Goal: Task Accomplishment & Management: Complete application form

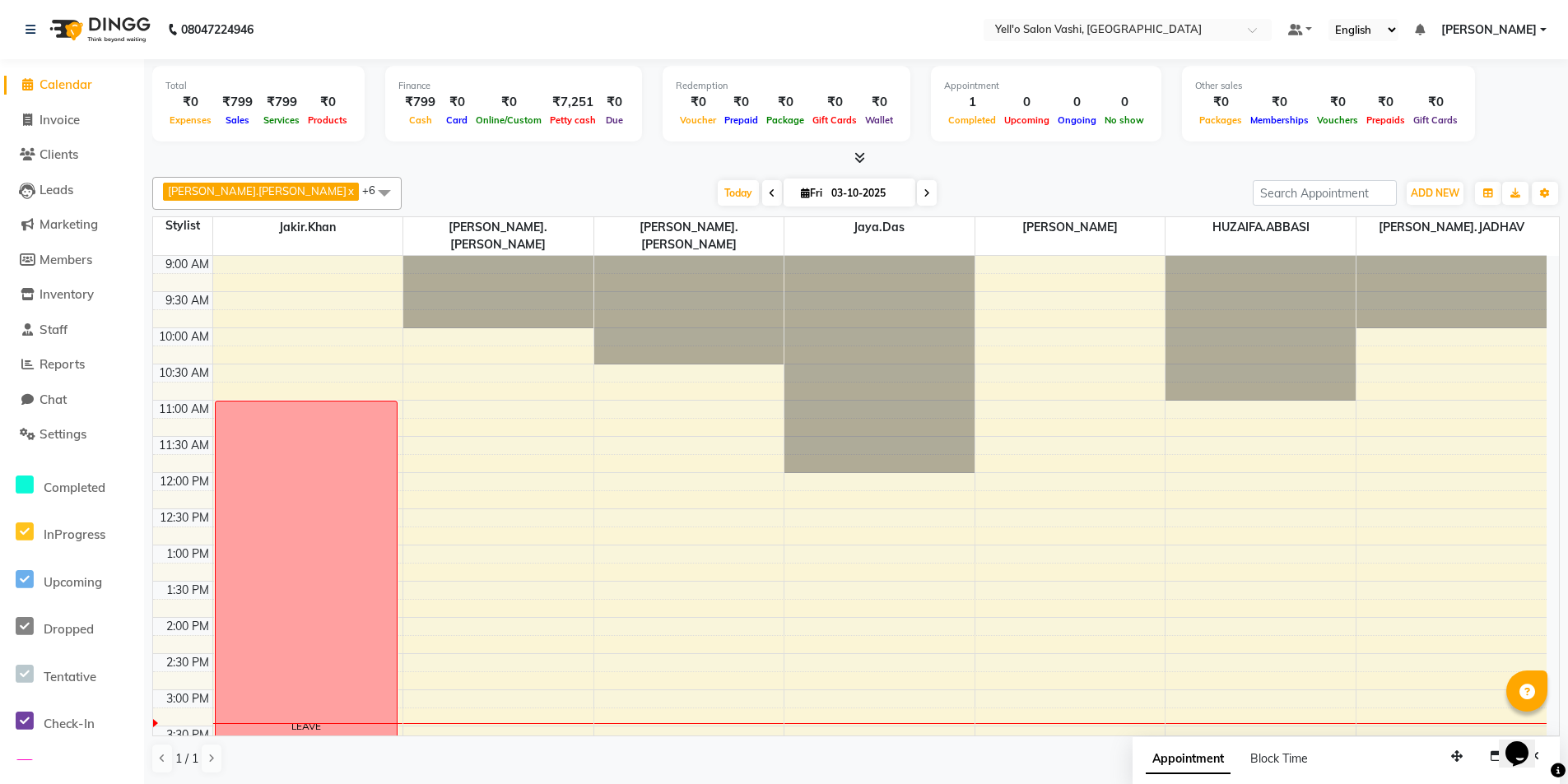
scroll to position [114, 0]
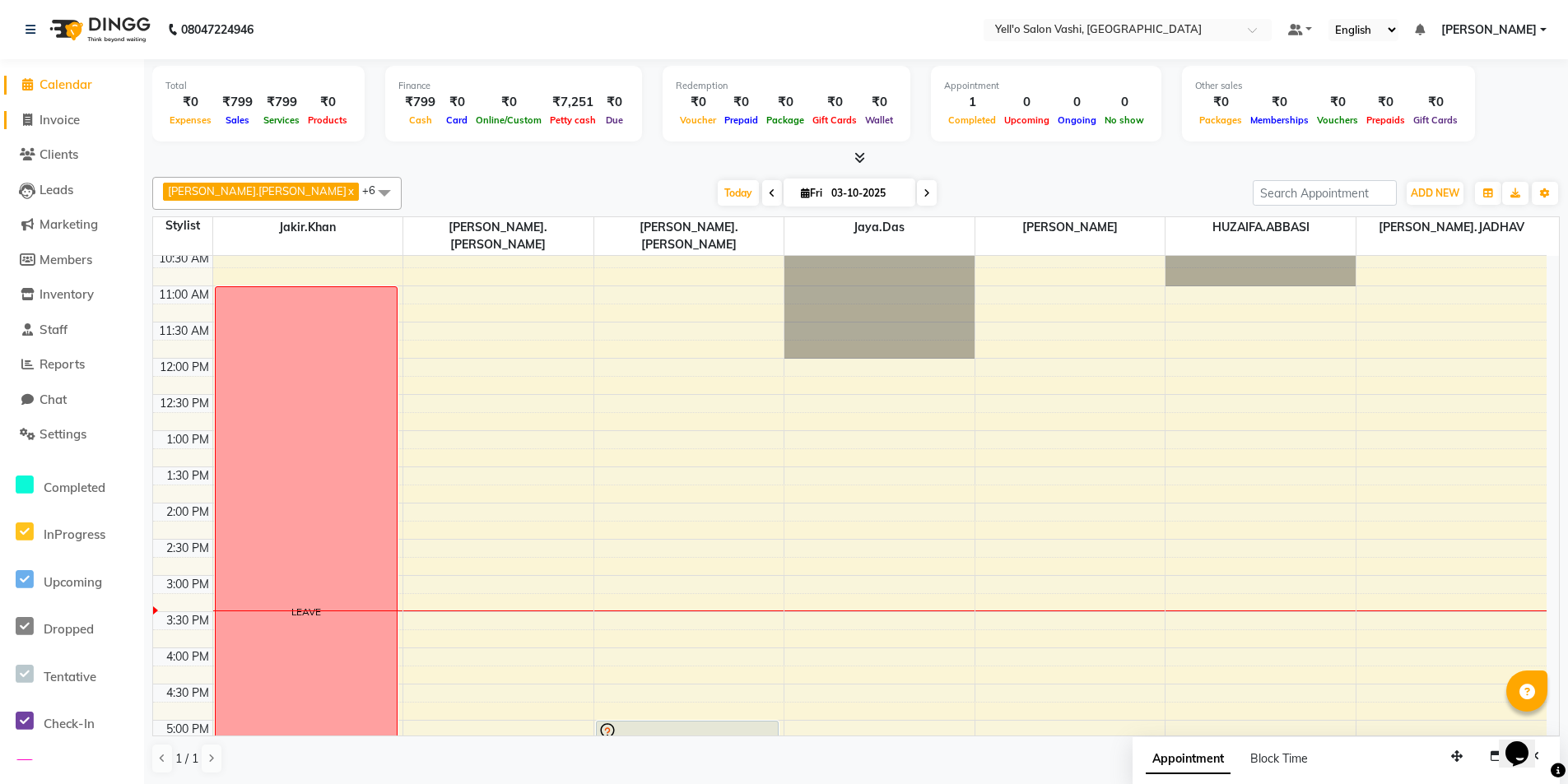
click at [44, 125] on span "Invoice" at bounding box center [60, 119] width 40 height 16
select select "9011"
select select "service"
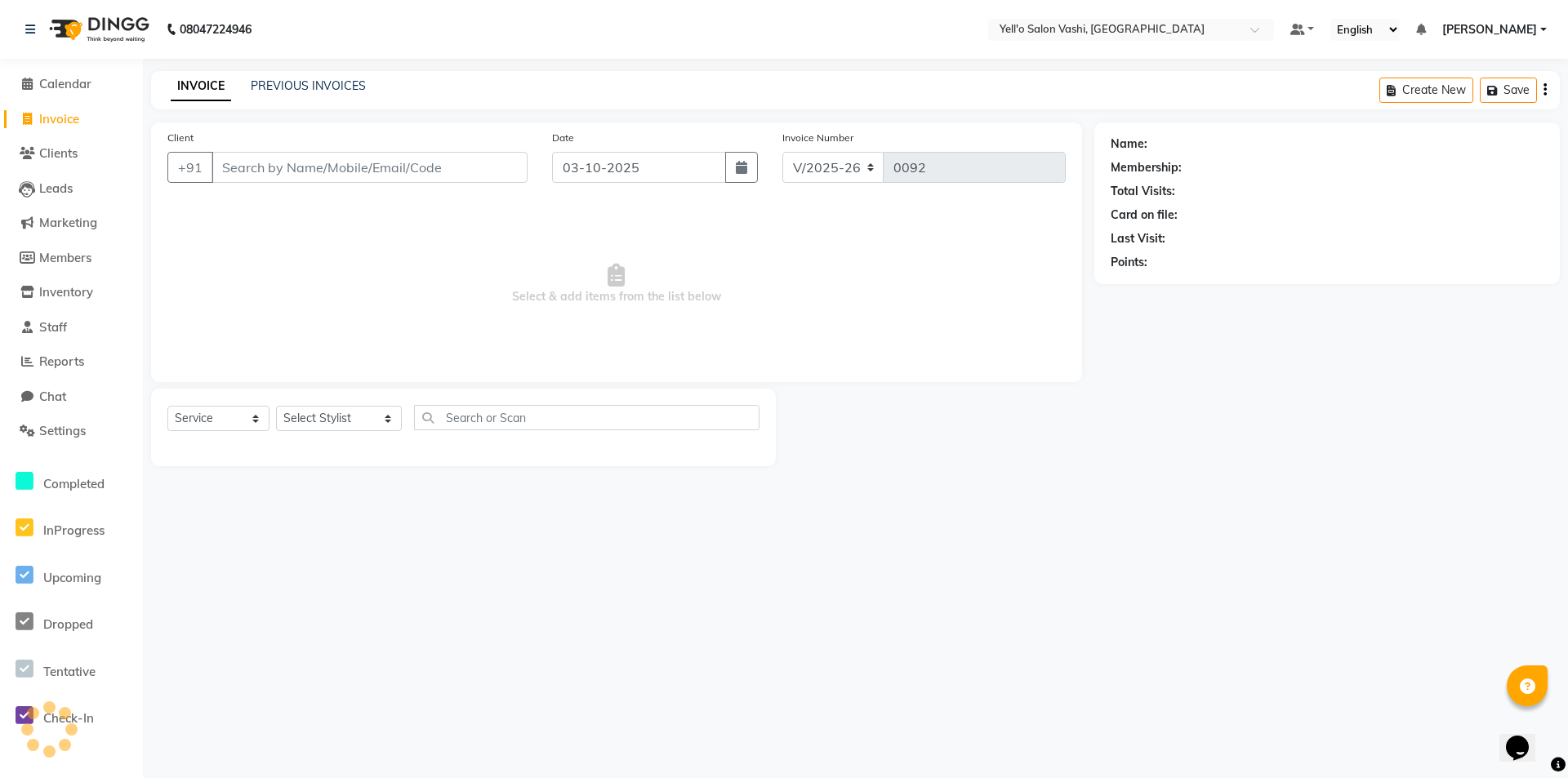
click at [303, 165] on input "Client" at bounding box center [370, 167] width 316 height 31
type input "9029144527"
click at [489, 165] on span "Add Client" at bounding box center [485, 167] width 64 height 17
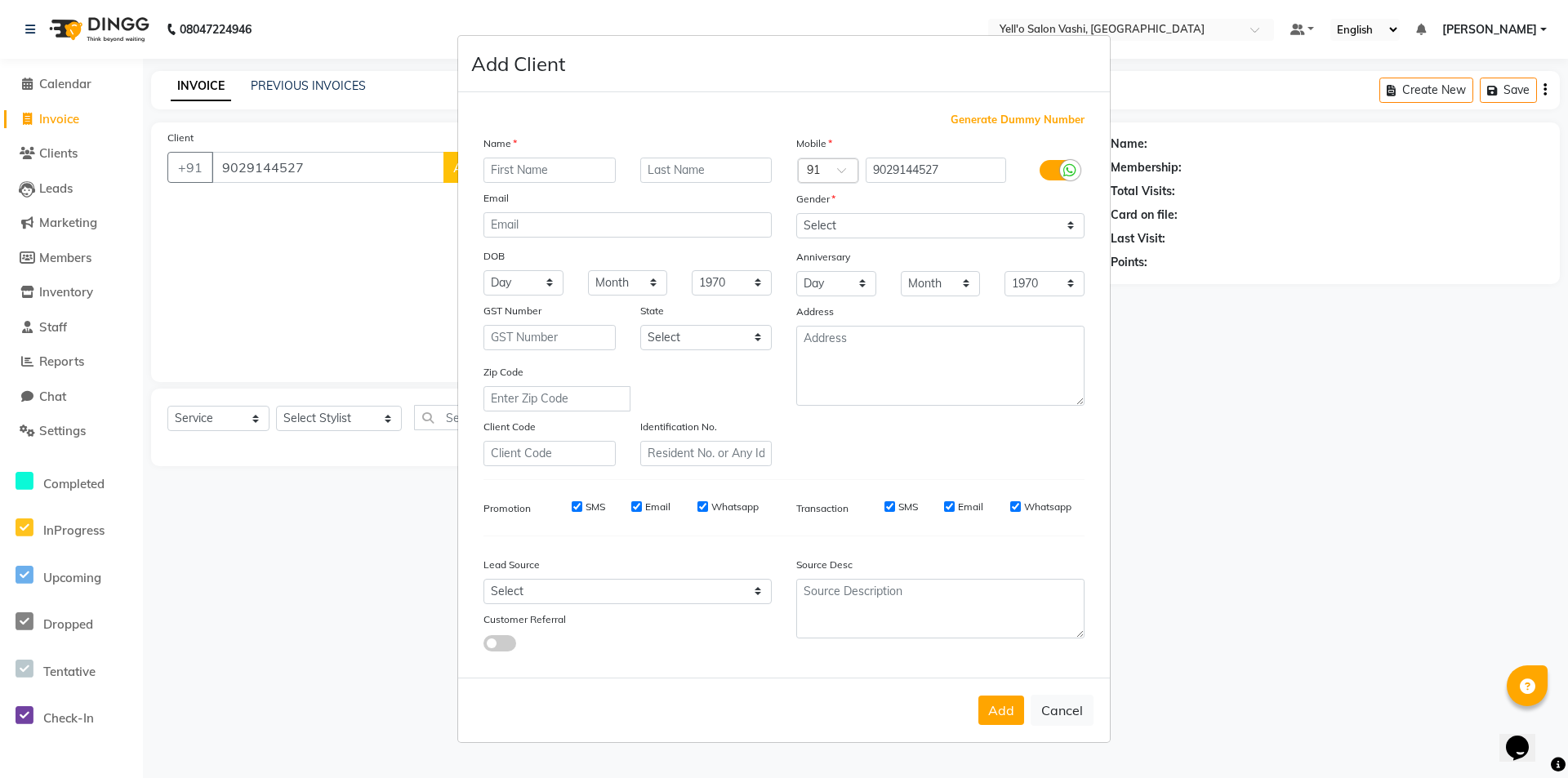
click at [540, 166] on input "text" at bounding box center [550, 170] width 132 height 25
type input "NIDHI"
click at [705, 170] on input "text" at bounding box center [707, 170] width 132 height 25
type input "[PERSON_NAME]"
drag, startPoint x: 877, startPoint y: 214, endPoint x: 839, endPoint y: 235, distance: 43.4
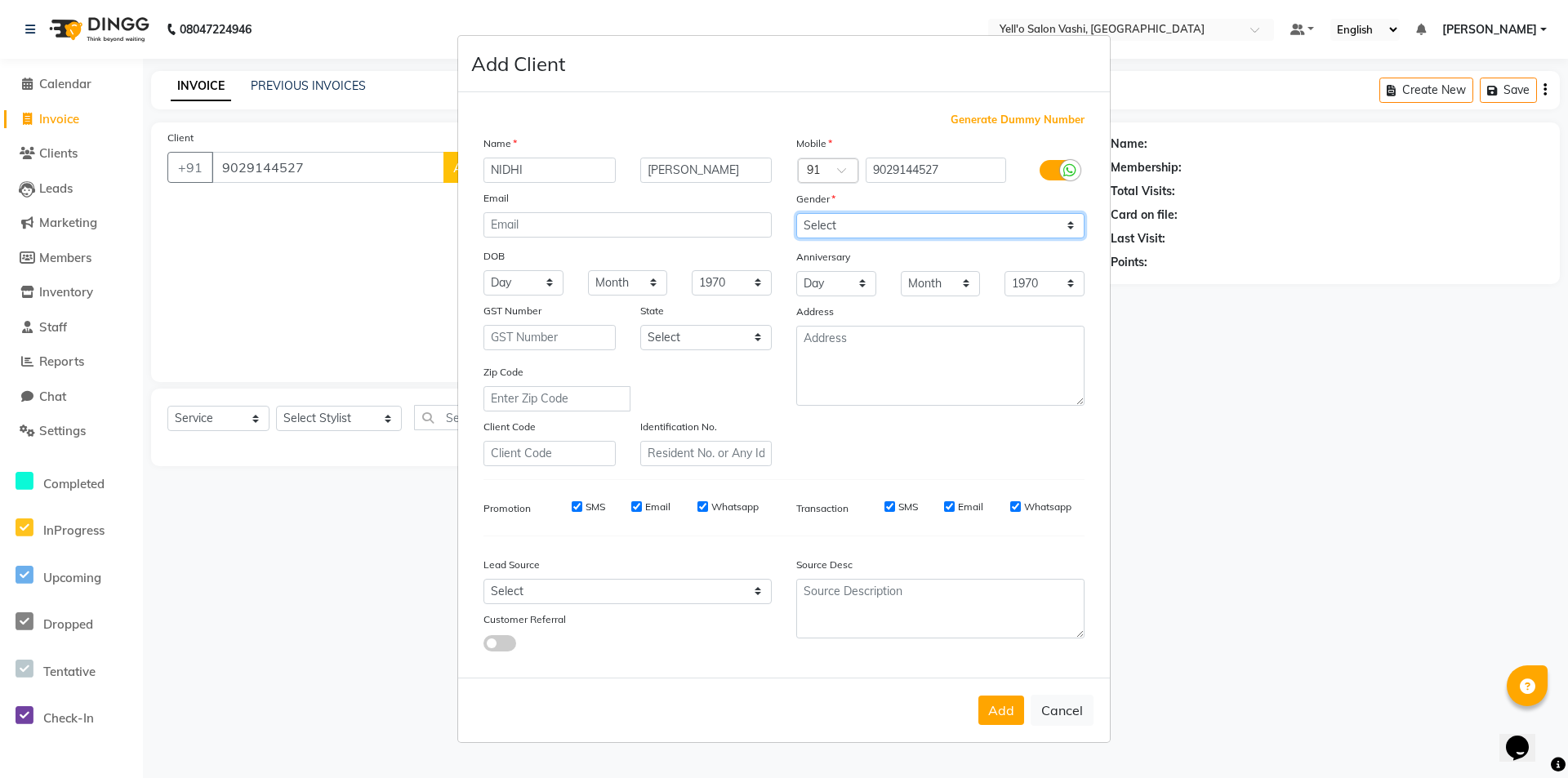
click at [877, 214] on select "Select [DEMOGRAPHIC_DATA] [DEMOGRAPHIC_DATA] Other Prefer Not To Say" at bounding box center [940, 226] width 288 height 25
select select "[DEMOGRAPHIC_DATA]"
click at [797, 213] on select "Select [DEMOGRAPHIC_DATA] [DEMOGRAPHIC_DATA] Other Prefer Not To Say" at bounding box center [940, 226] width 288 height 25
click at [494, 585] on select "Select Walk-in Referral Internet Friend Word of Mouth Advertisement Facebook Ju…" at bounding box center [628, 591] width 288 height 25
select select "57408"
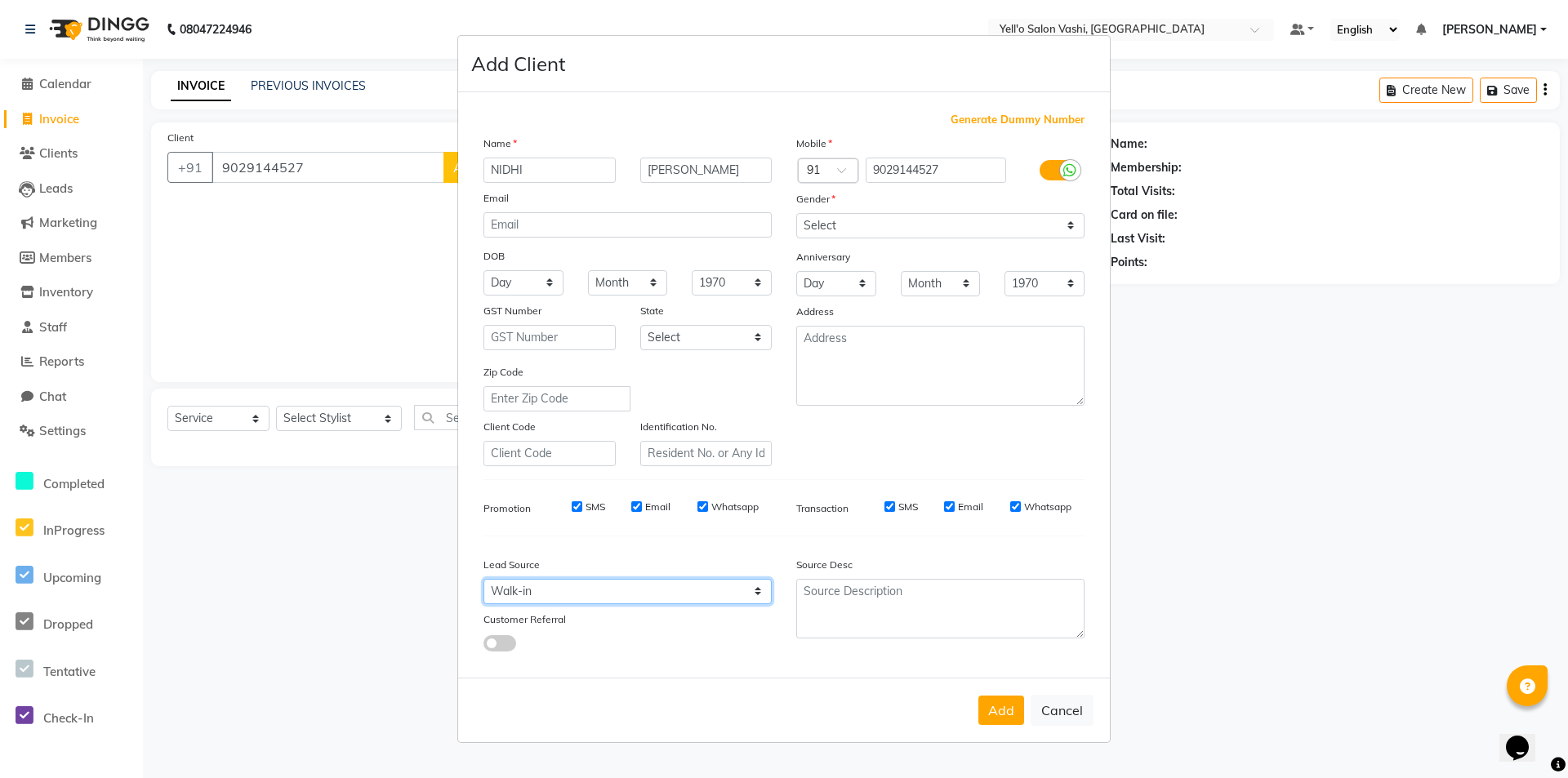
click at [484, 578] on select "Select Walk-in Referral Internet Friend Word of Mouth Advertisement Facebook Ju…" at bounding box center [628, 591] width 288 height 25
click at [994, 700] on button "Add" at bounding box center [1001, 710] width 45 height 30
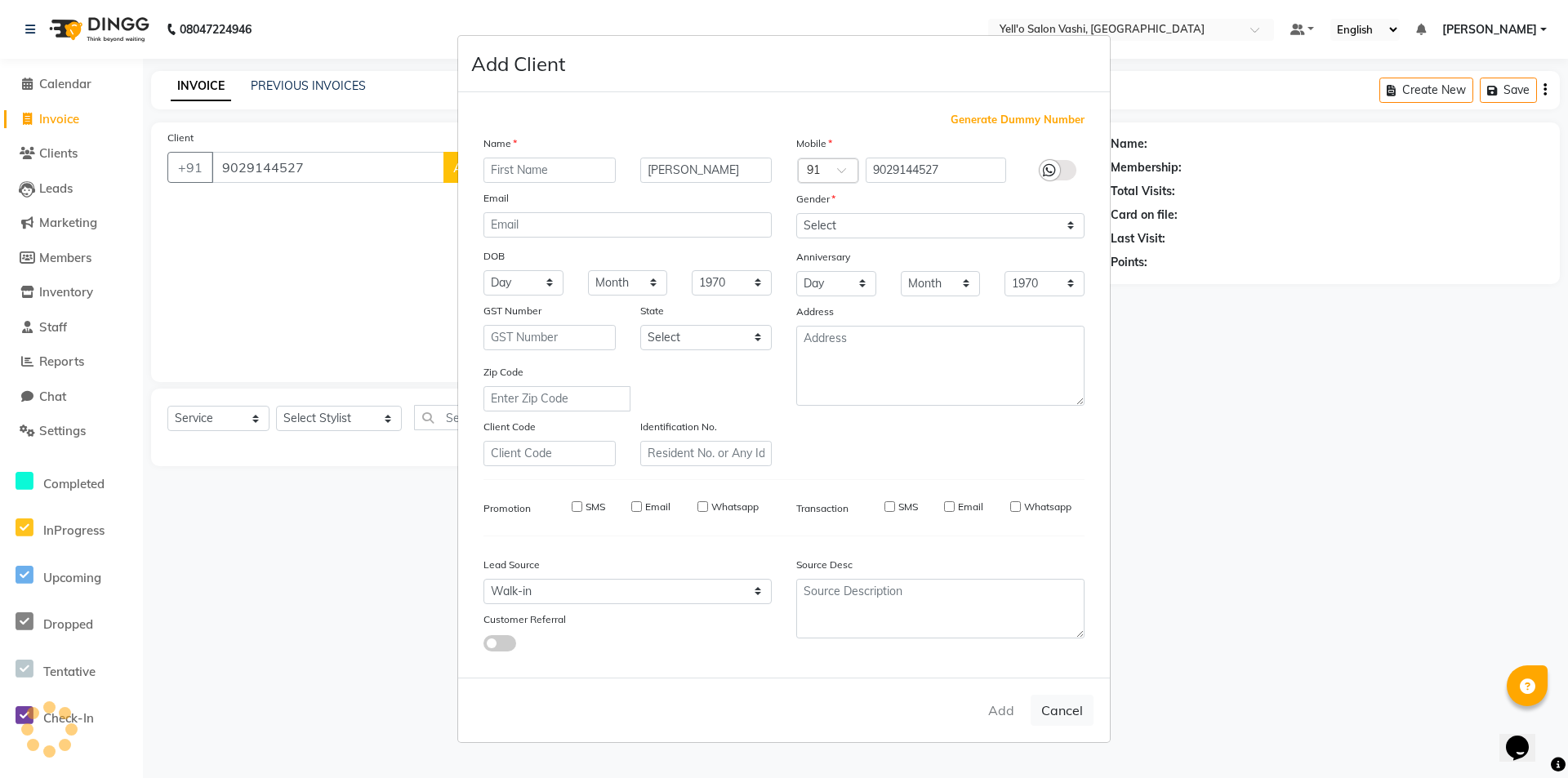
select select
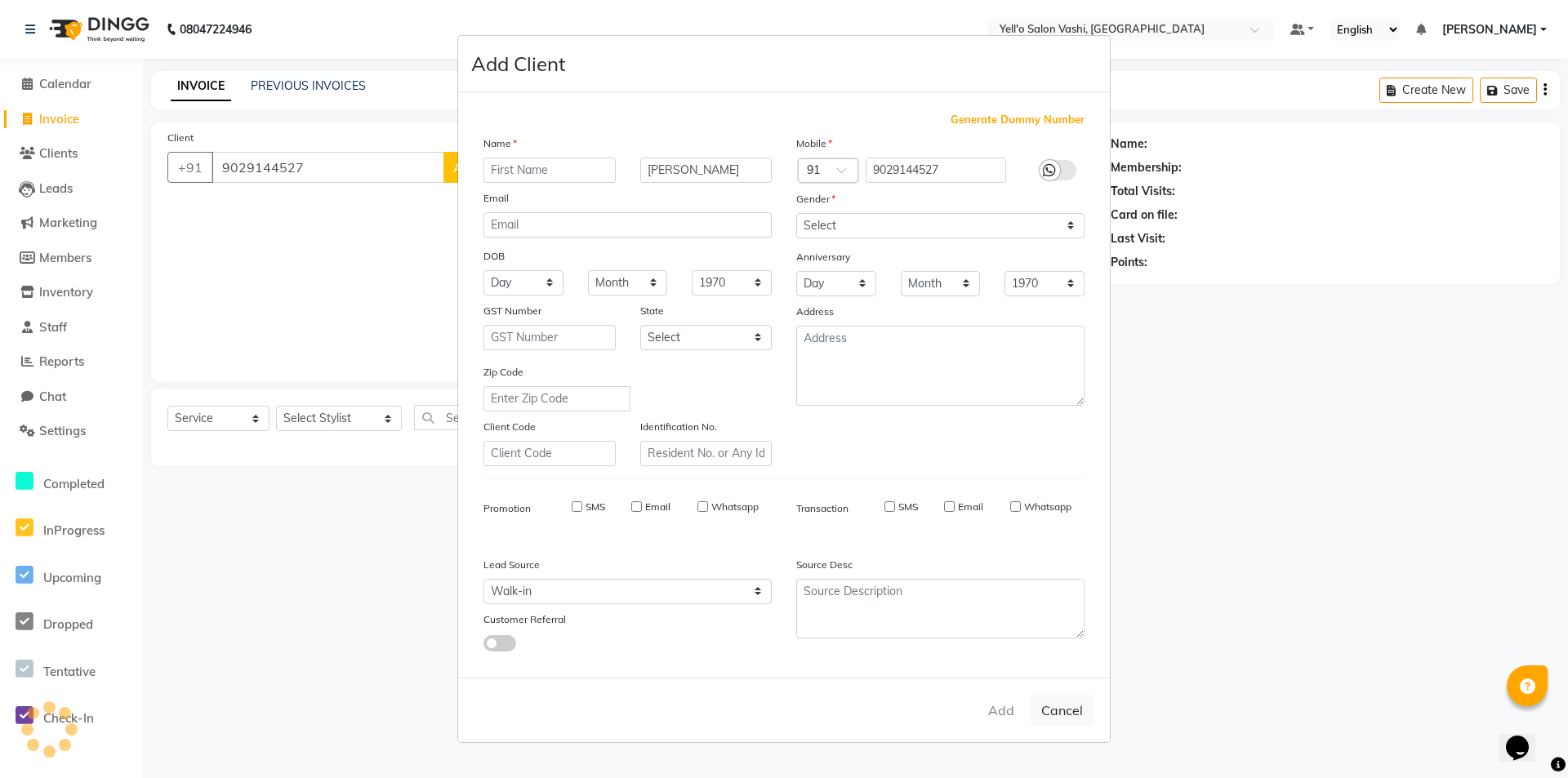
select select
checkbox input "false"
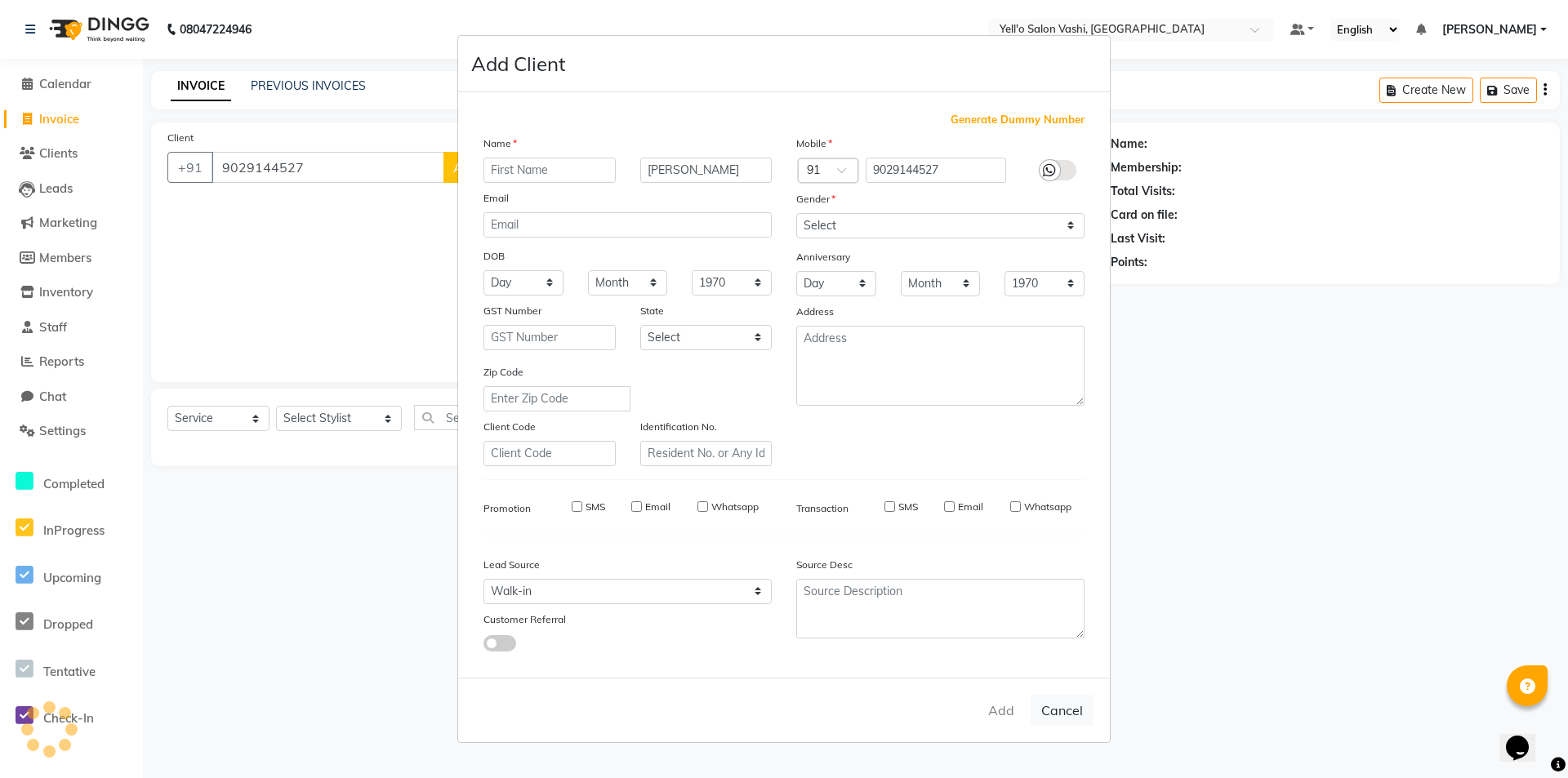
checkbox input "false"
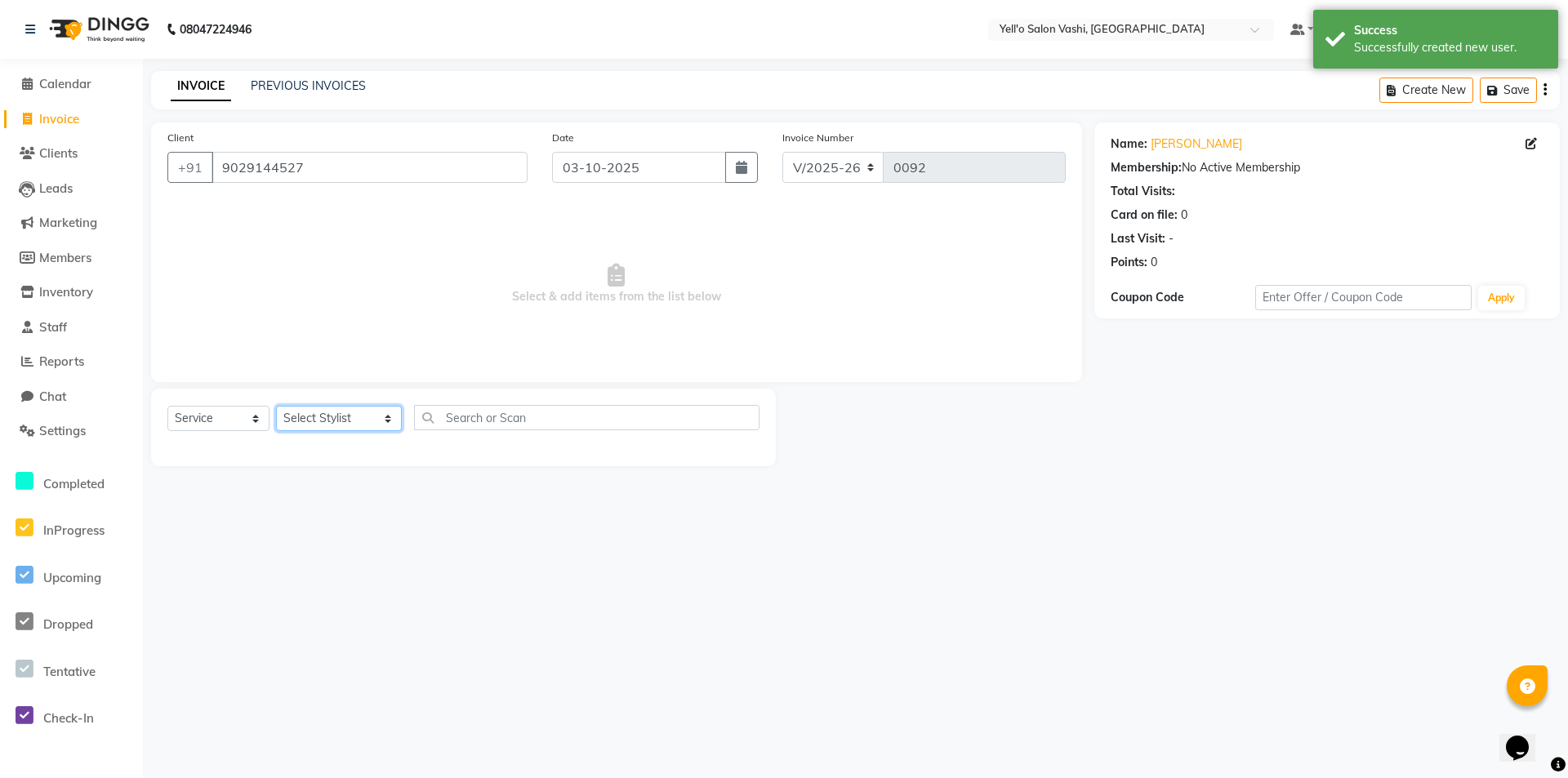
click at [331, 416] on select "Select Stylist [PERSON_NAME] [PERSON_NAME].[PERSON_NAME].khan Jaya.Das Kajal [P…" at bounding box center [339, 418] width 126 height 25
click at [1075, 409] on div at bounding box center [934, 427] width 318 height 78
drag, startPoint x: 1520, startPoint y: 93, endPoint x: 0, endPoint y: 282, distance: 1531.7
click at [1518, 93] on button "Save" at bounding box center [1509, 90] width 58 height 25
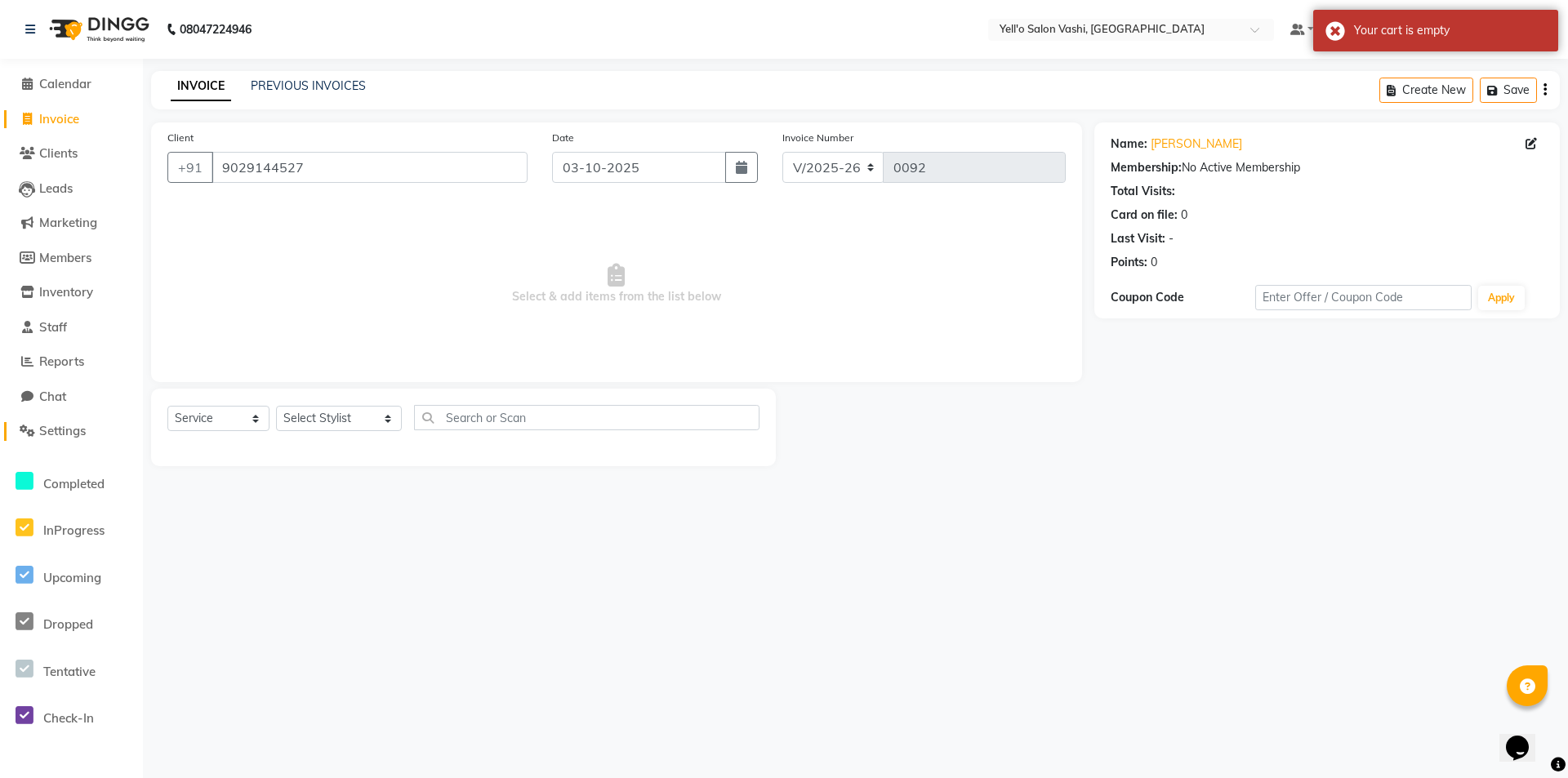
click at [82, 436] on span "Settings" at bounding box center [62, 430] width 46 height 16
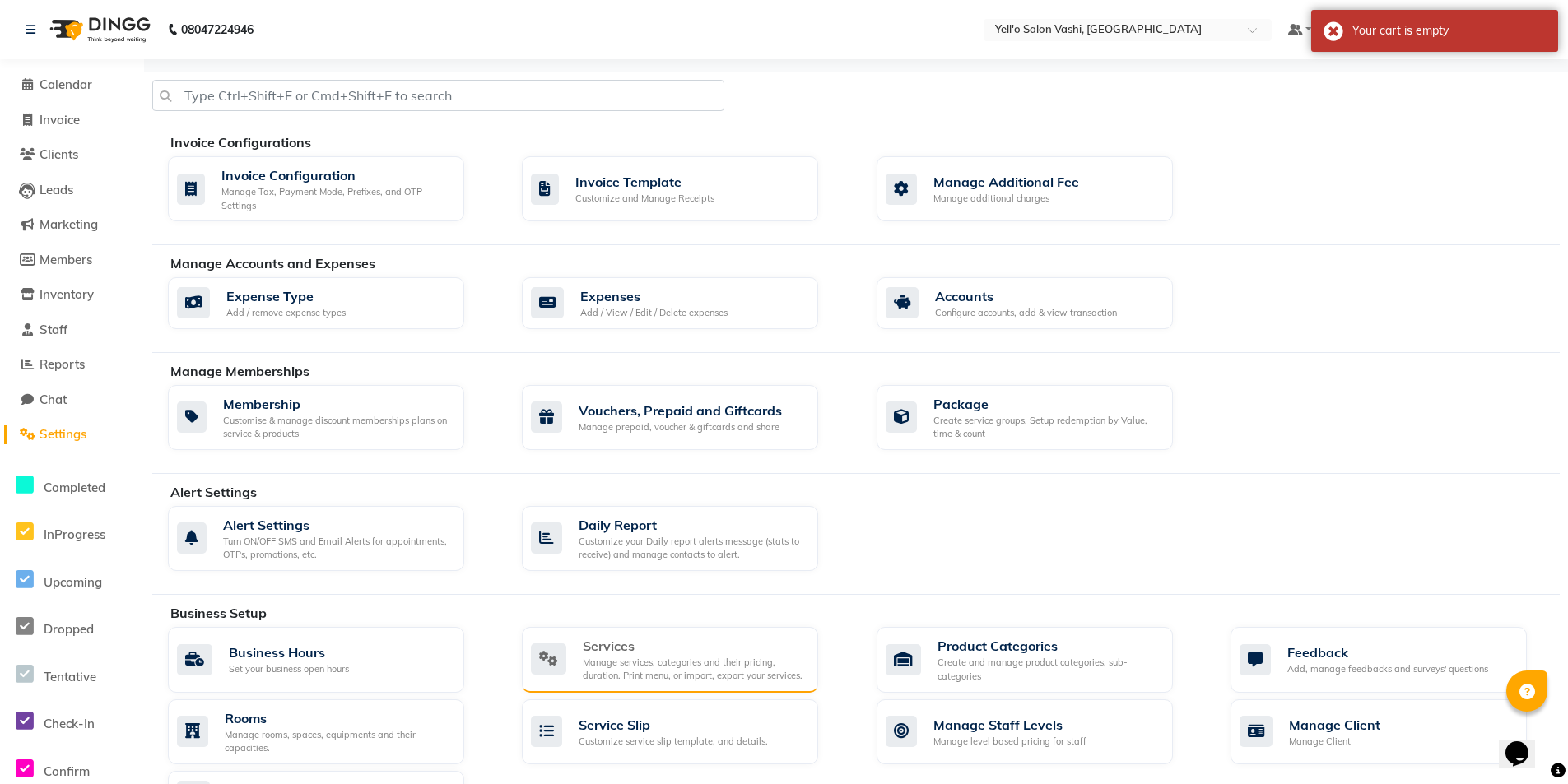
click at [701, 664] on div "Manage services, categories and their pricing, duration. Print menu, or import,…" at bounding box center [693, 669] width 222 height 27
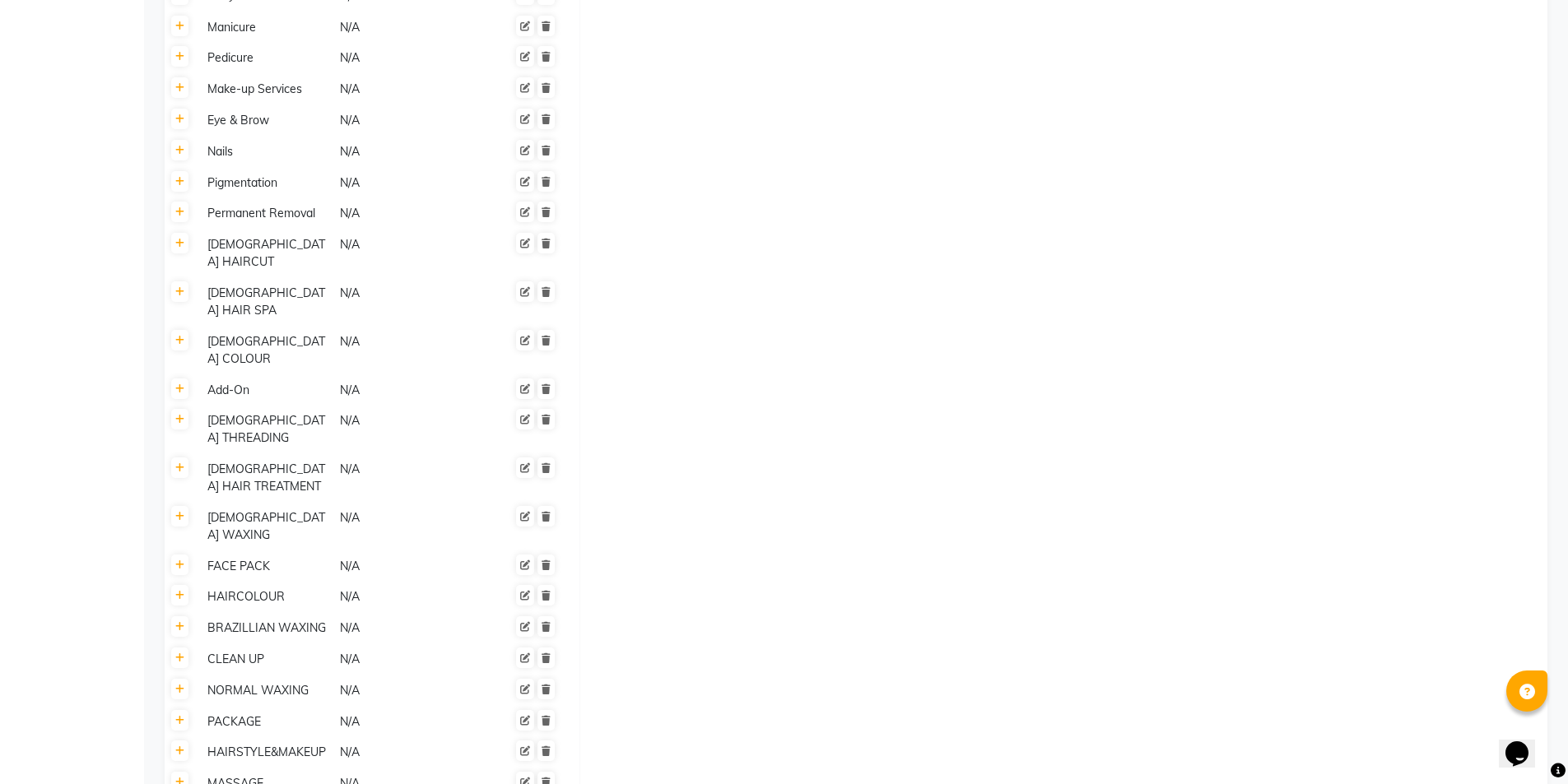
scroll to position [1025, 0]
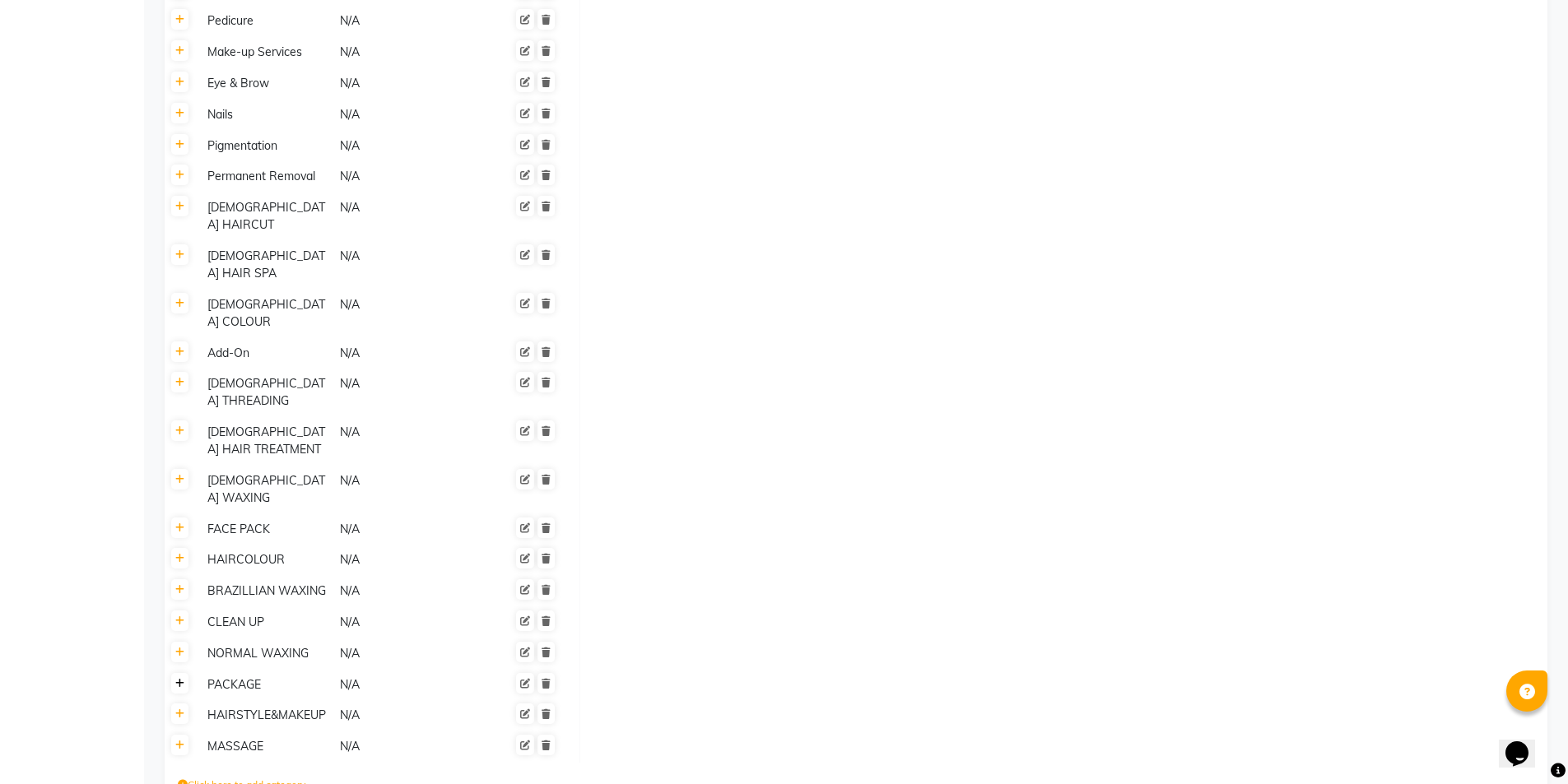
click at [176, 679] on icon at bounding box center [180, 683] width 9 height 10
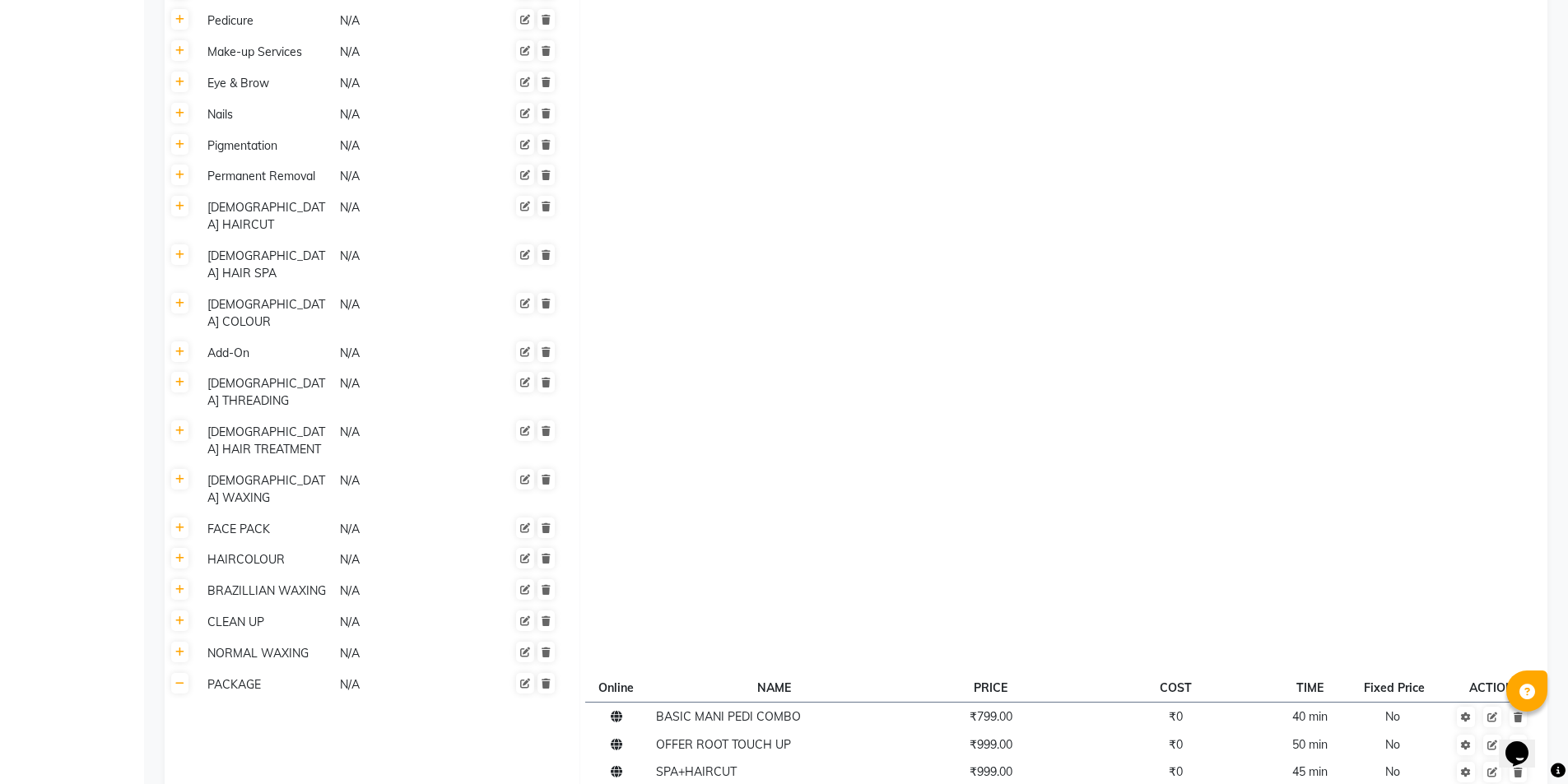
type input "[DEMOGRAPHIC_DATA] BASIC FACIAL"
type input "599"
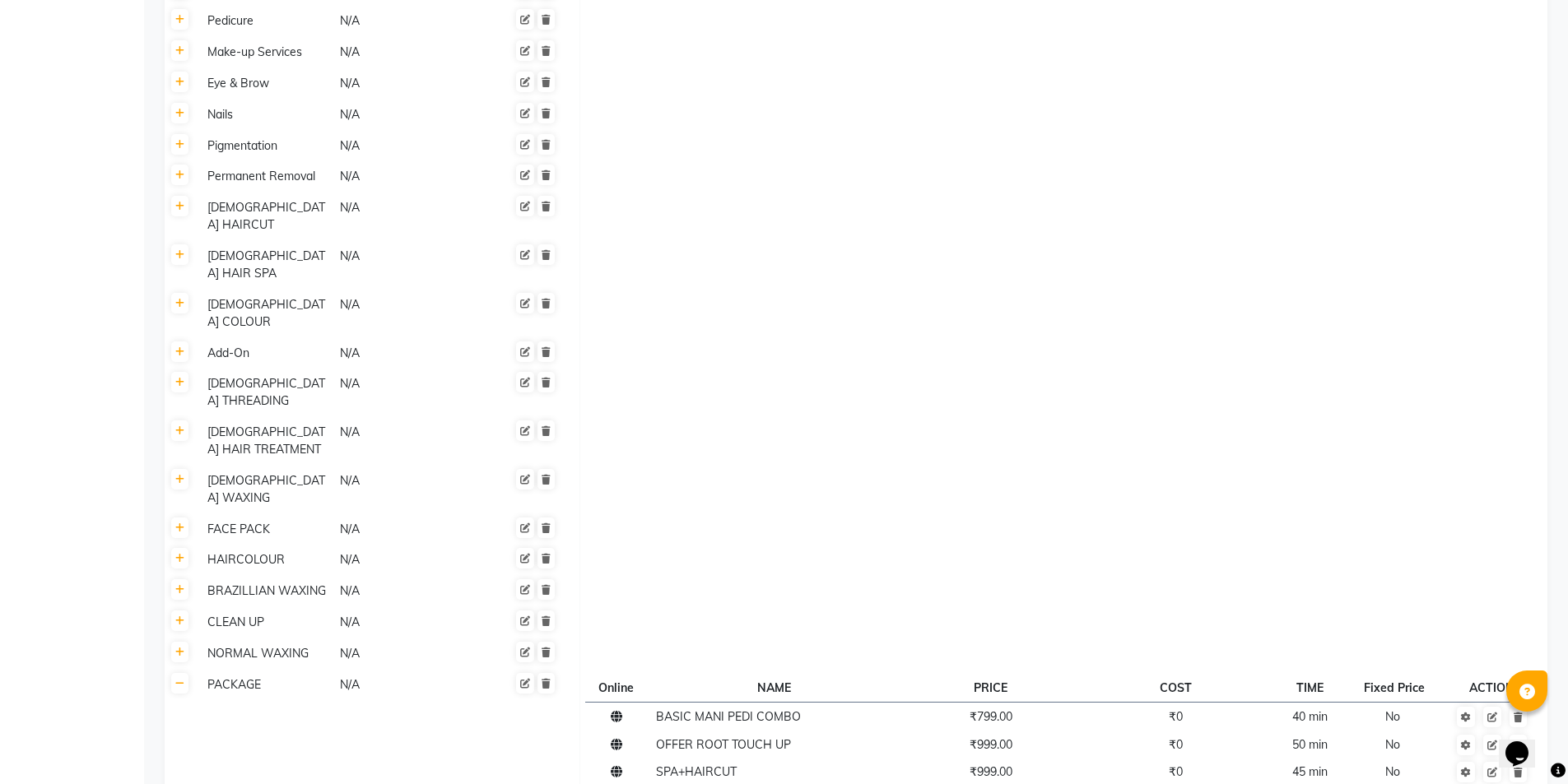
type input "45"
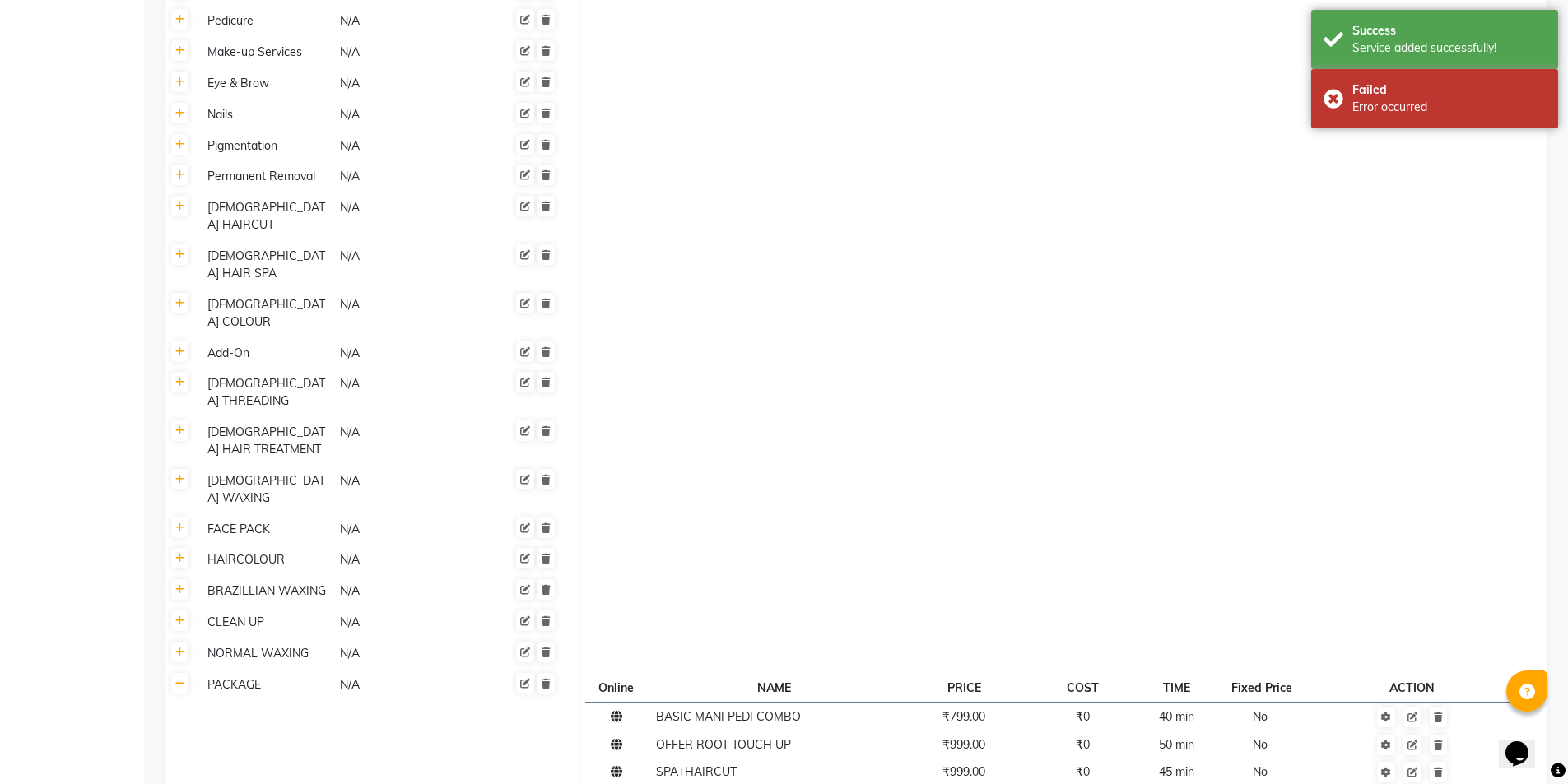
scroll to position [1106, 0]
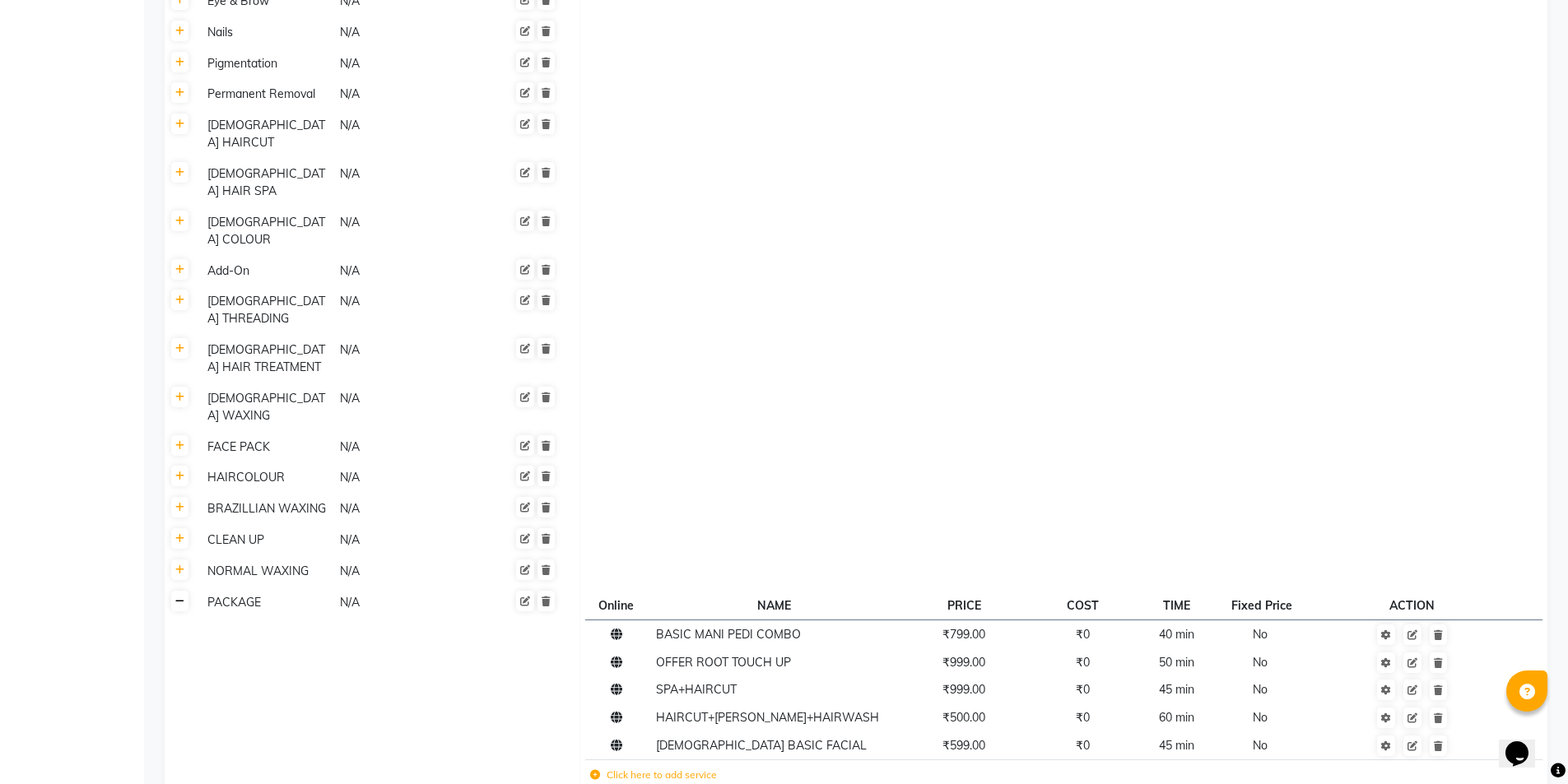
click at [177, 591] on link at bounding box center [180, 601] width 18 height 20
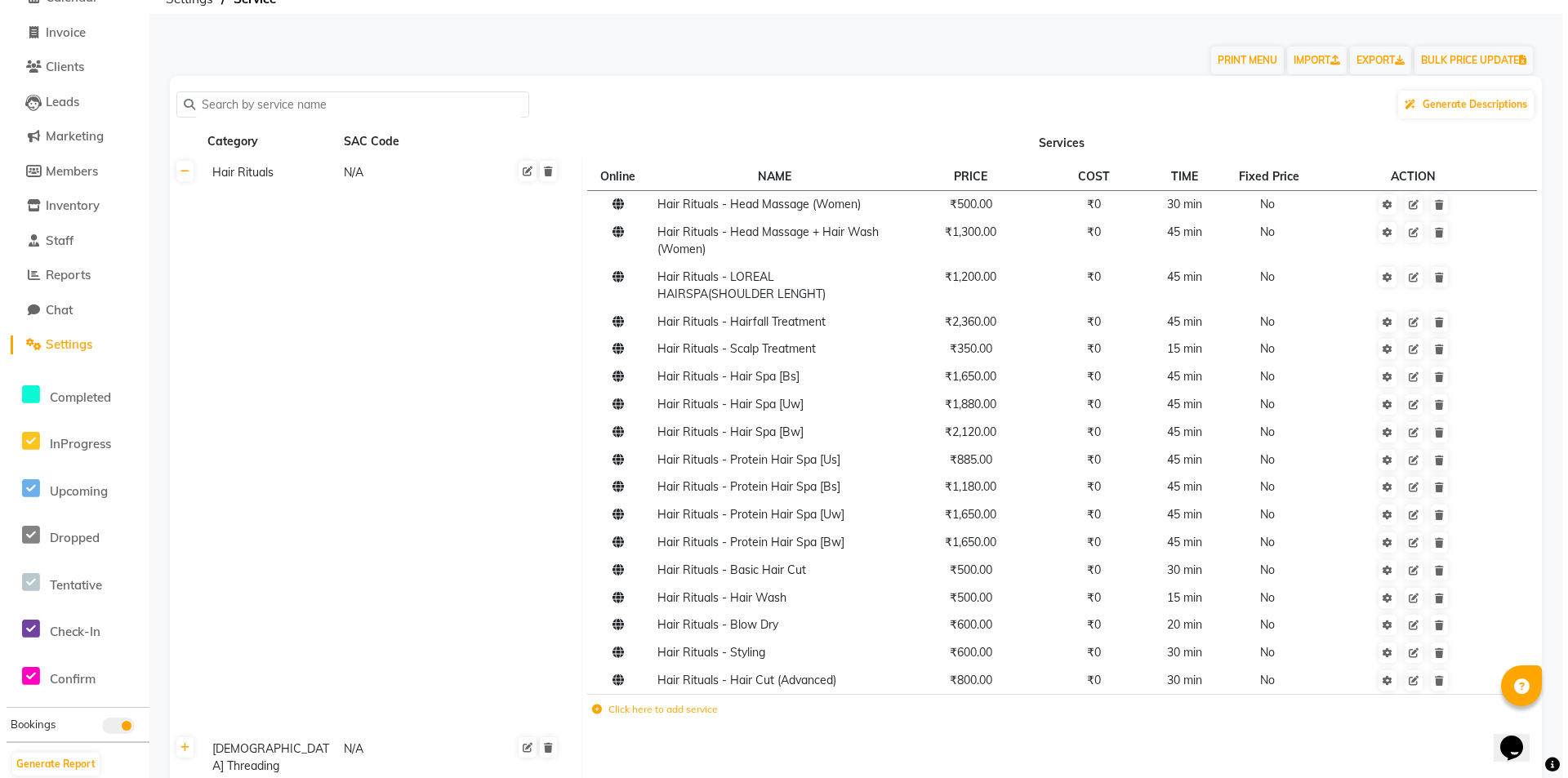
scroll to position [0, 0]
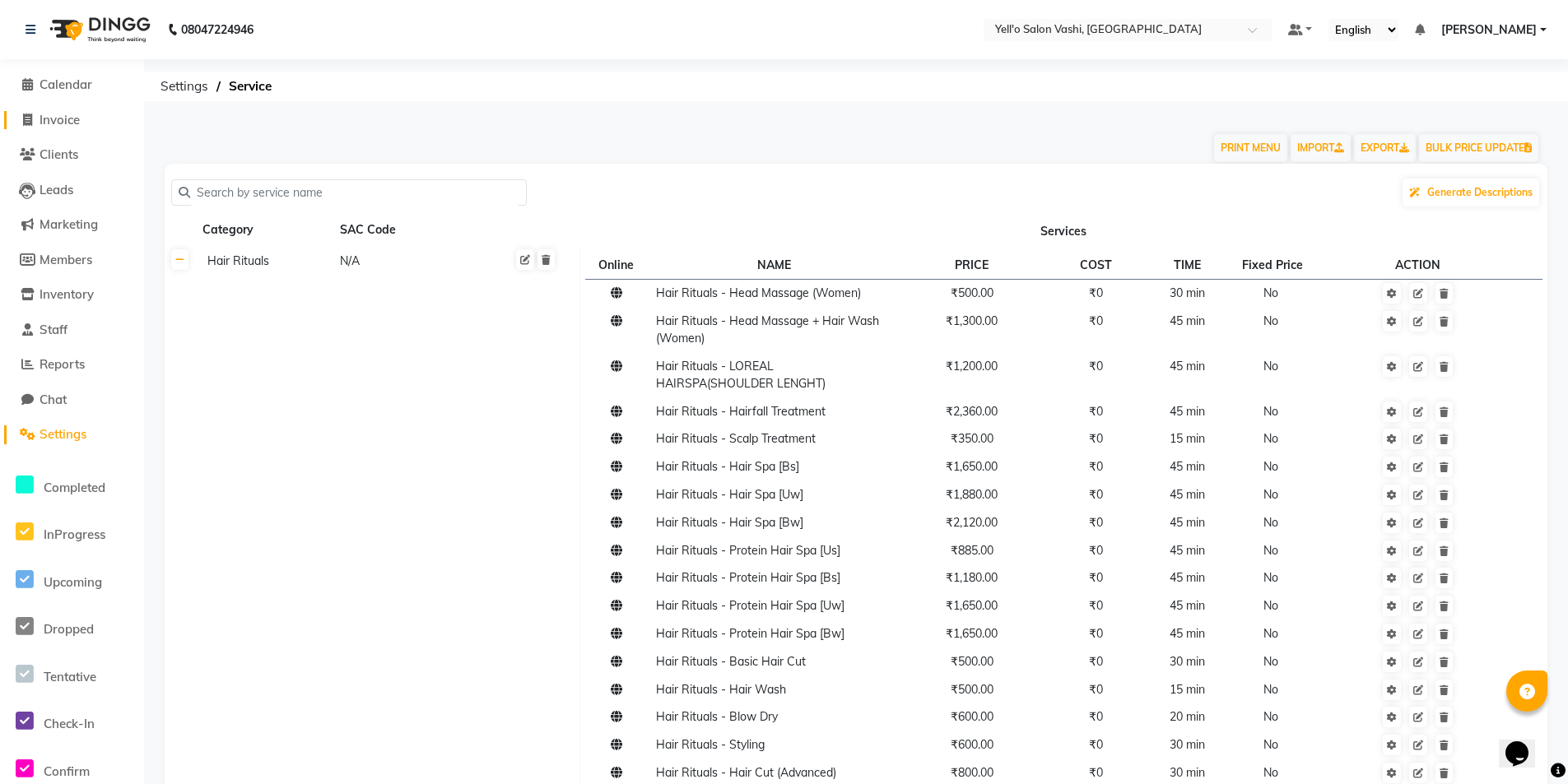
click at [76, 124] on span "Invoice" at bounding box center [60, 119] width 40 height 16
select select "9011"
select select "service"
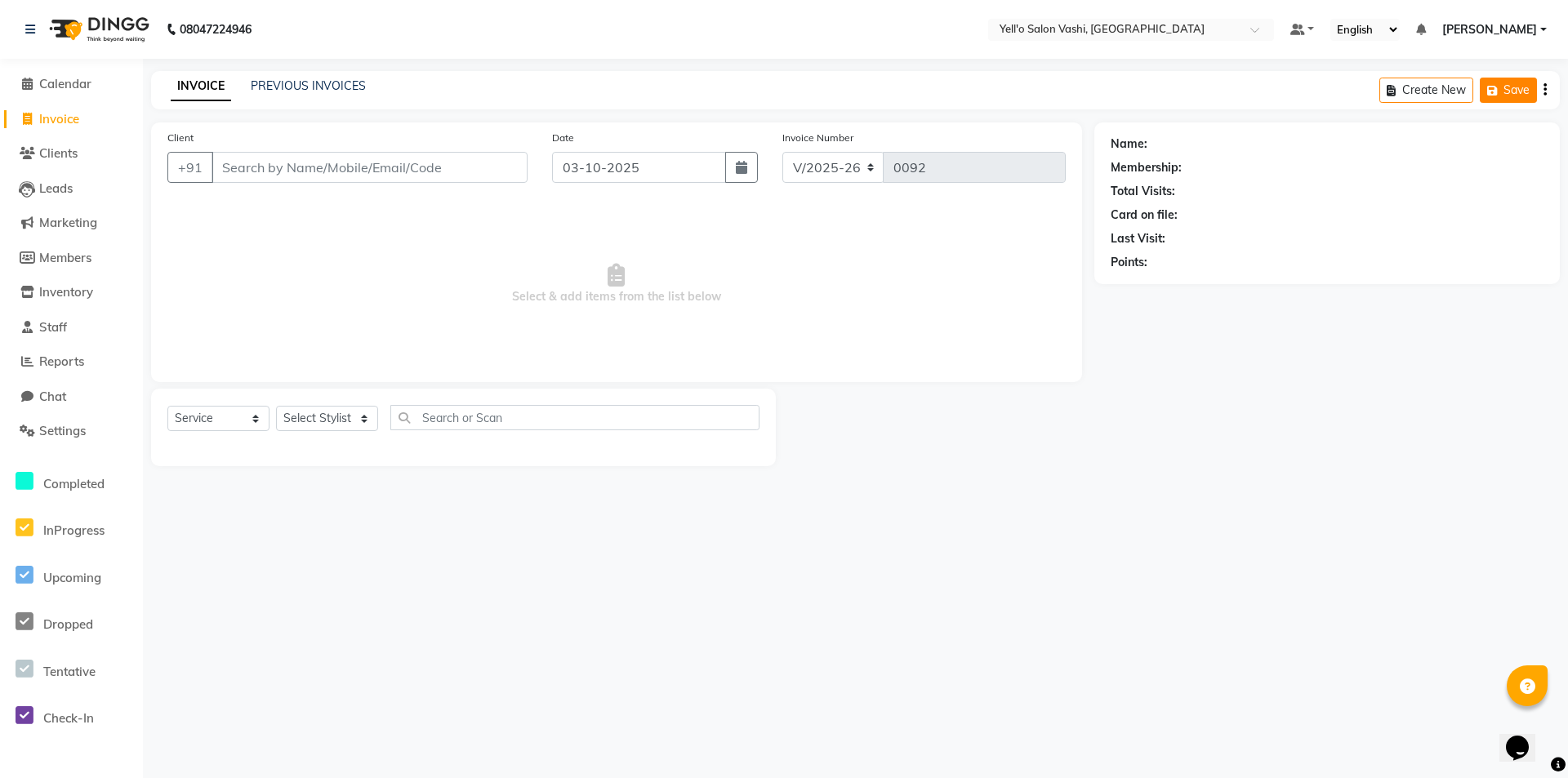
click at [1482, 85] on button "Save" at bounding box center [1509, 90] width 58 height 25
click at [1488, 88] on icon "button" at bounding box center [1495, 90] width 17 height 11
click at [368, 161] on input "Client" at bounding box center [370, 167] width 316 height 31
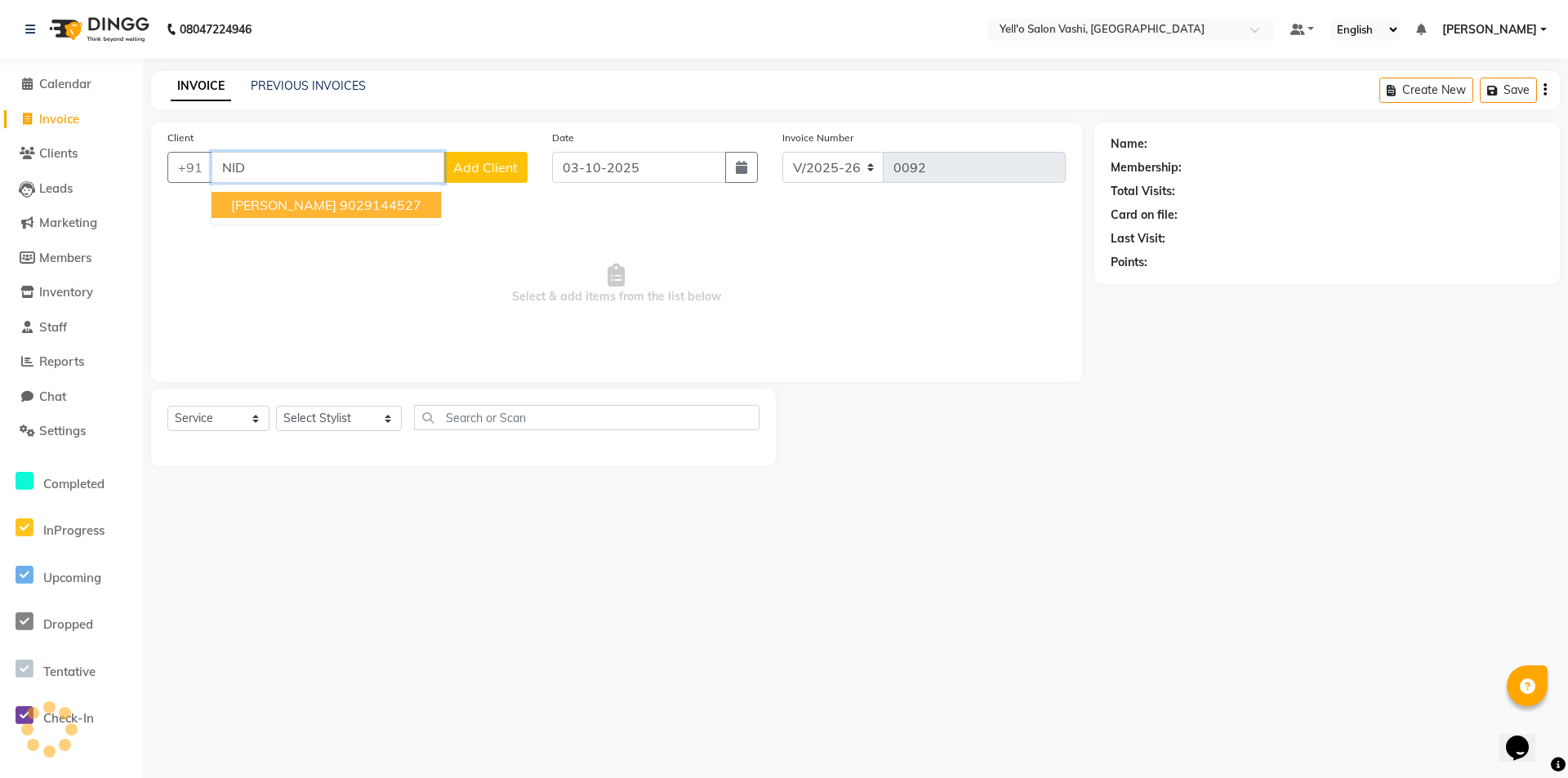
click at [328, 200] on span "[PERSON_NAME]" at bounding box center [283, 205] width 105 height 17
type input "9029144527"
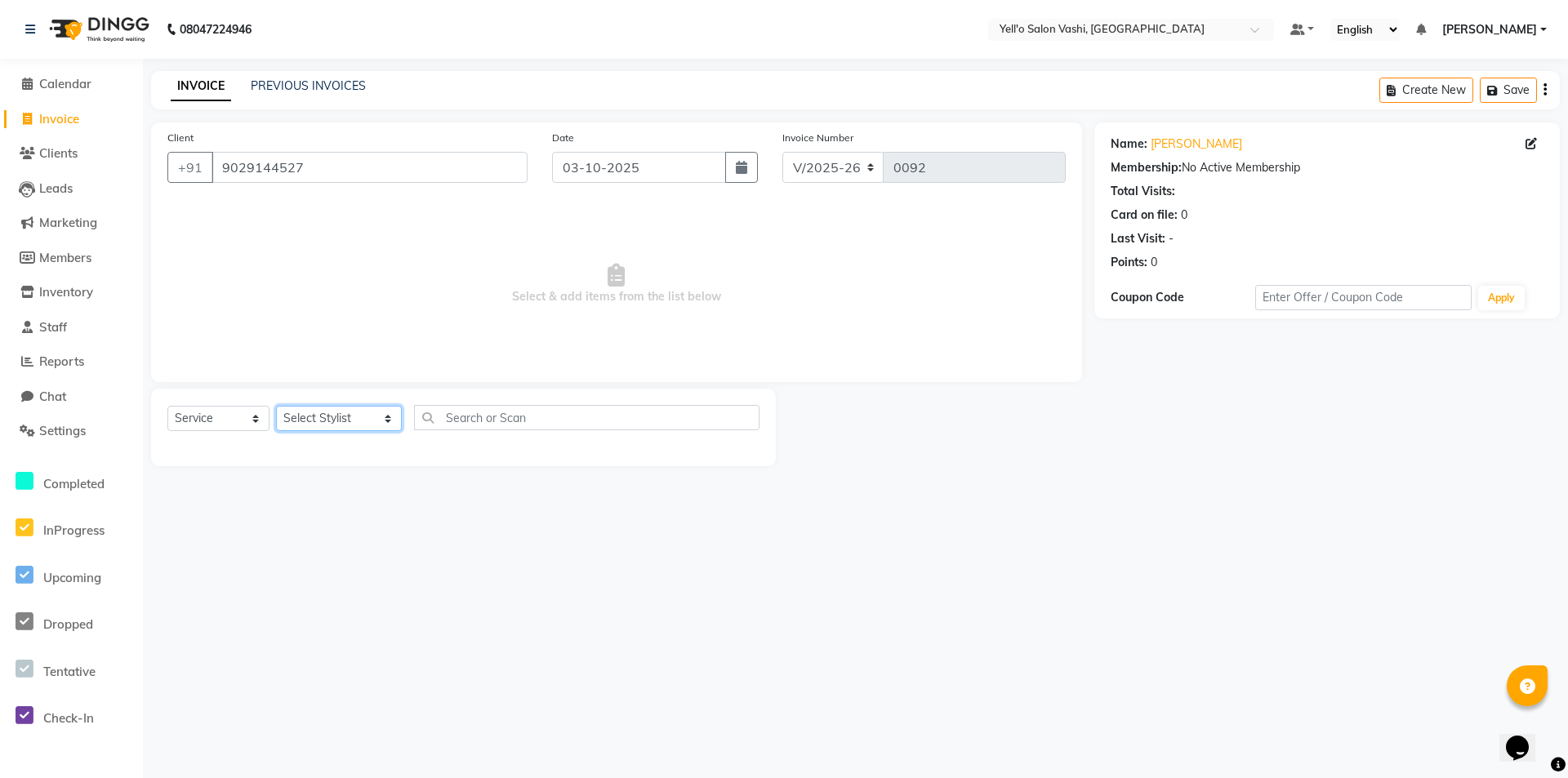
click at [307, 422] on select "Select Stylist [PERSON_NAME] [PERSON_NAME].[PERSON_NAME].khan Jaya.Das Kajal [P…" at bounding box center [339, 418] width 126 height 25
select select "91612"
click at [276, 406] on select "Select Stylist [PERSON_NAME] [PERSON_NAME].[PERSON_NAME].khan Jaya.Das Kajal [P…" at bounding box center [339, 418] width 126 height 25
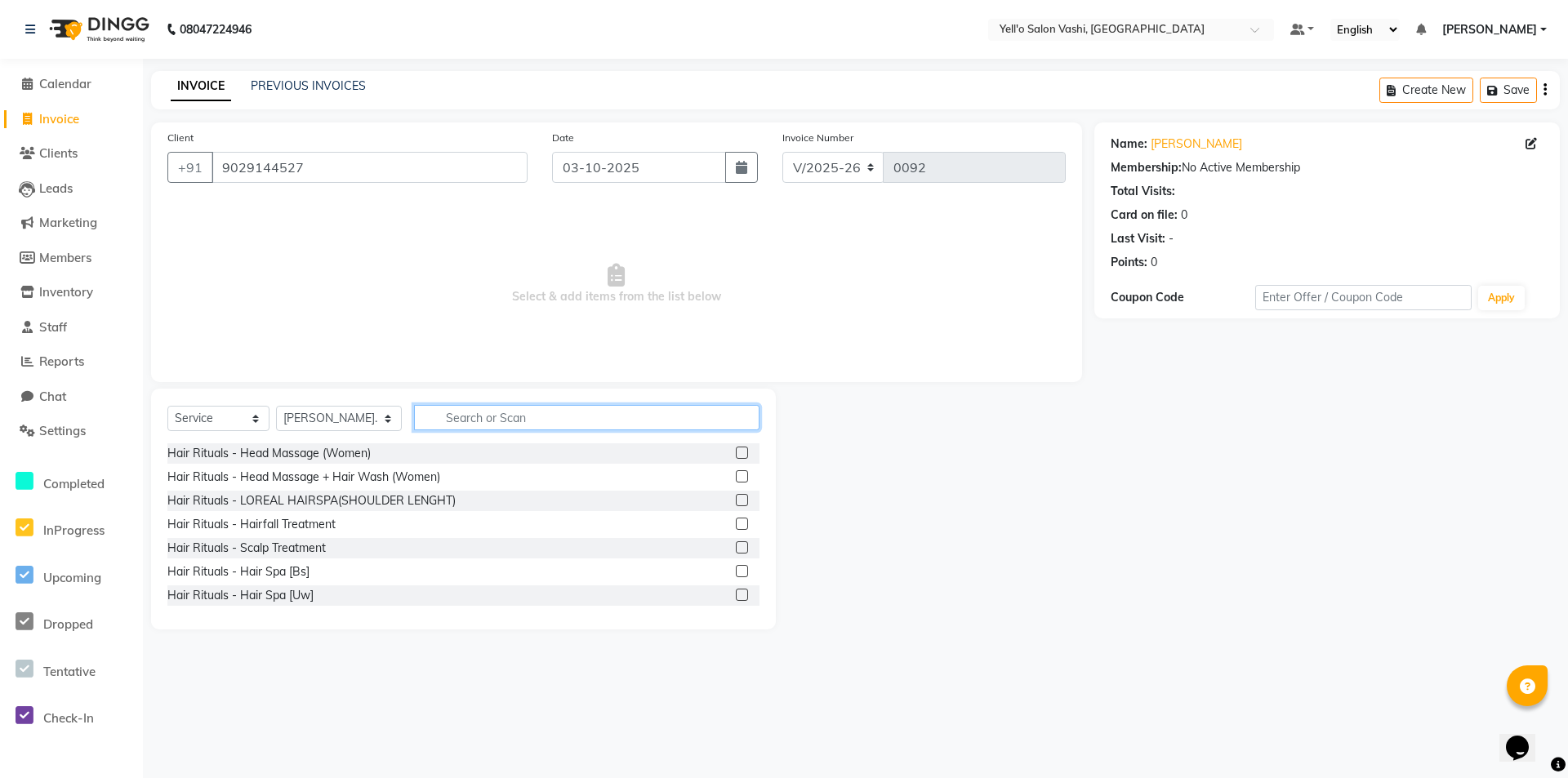
click at [429, 418] on input "text" at bounding box center [587, 417] width 345 height 25
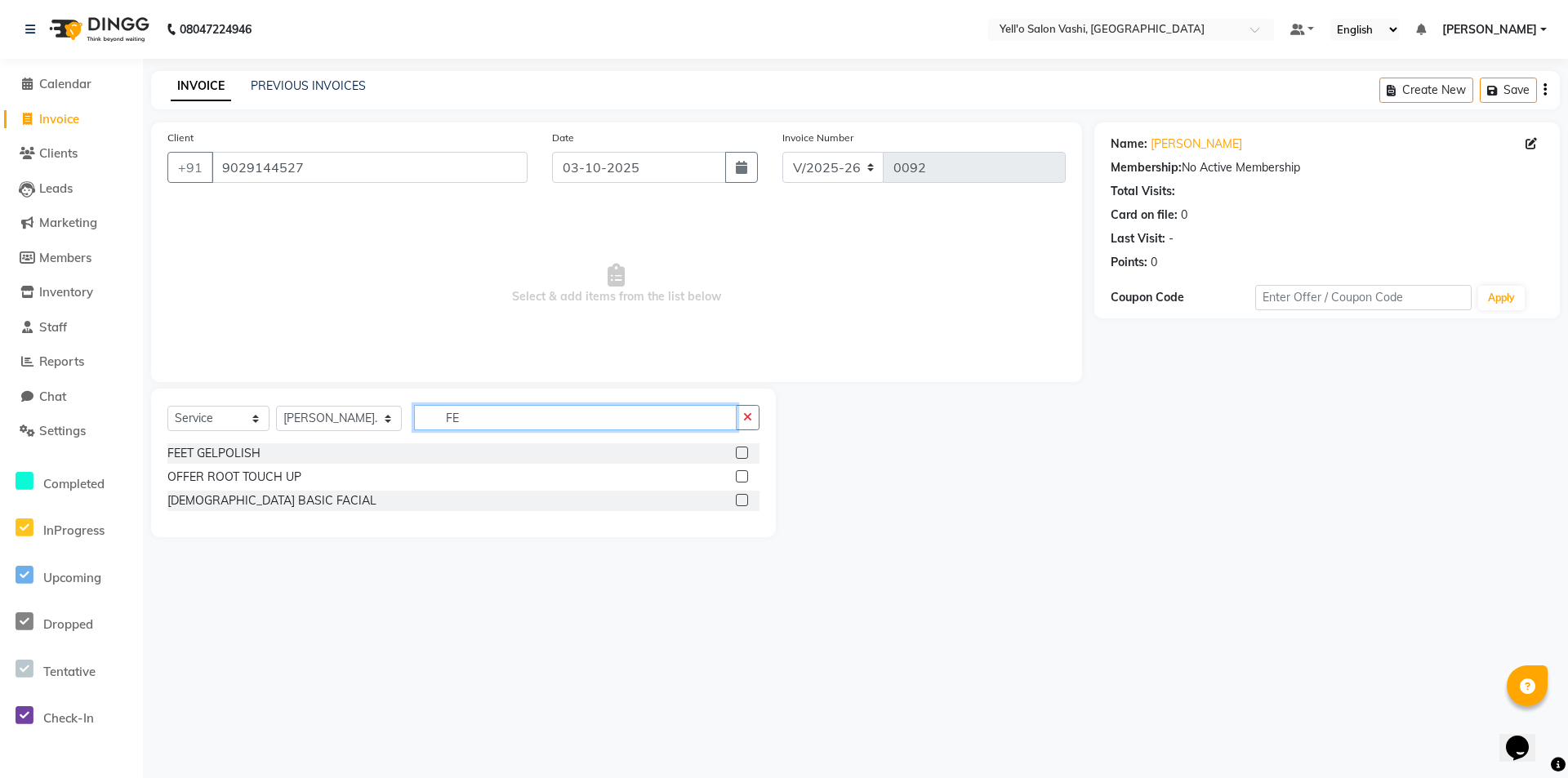
type input "FE"
click at [740, 503] on label at bounding box center [742, 500] width 12 height 12
click at [740, 503] on input "checkbox" at bounding box center [741, 501] width 10 height 10
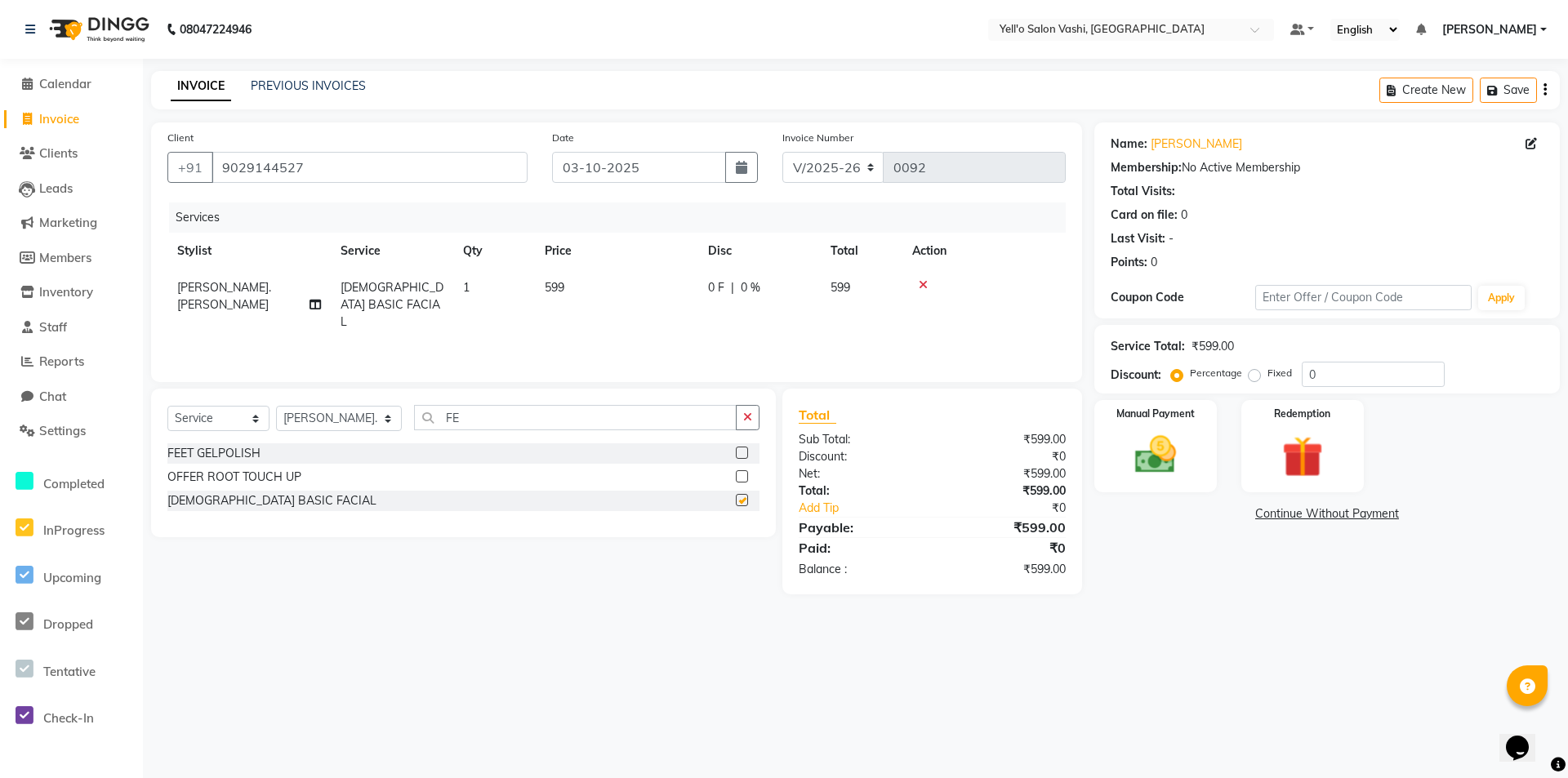
checkbox input "false"
click at [748, 411] on icon "button" at bounding box center [748, 416] width 9 height 11
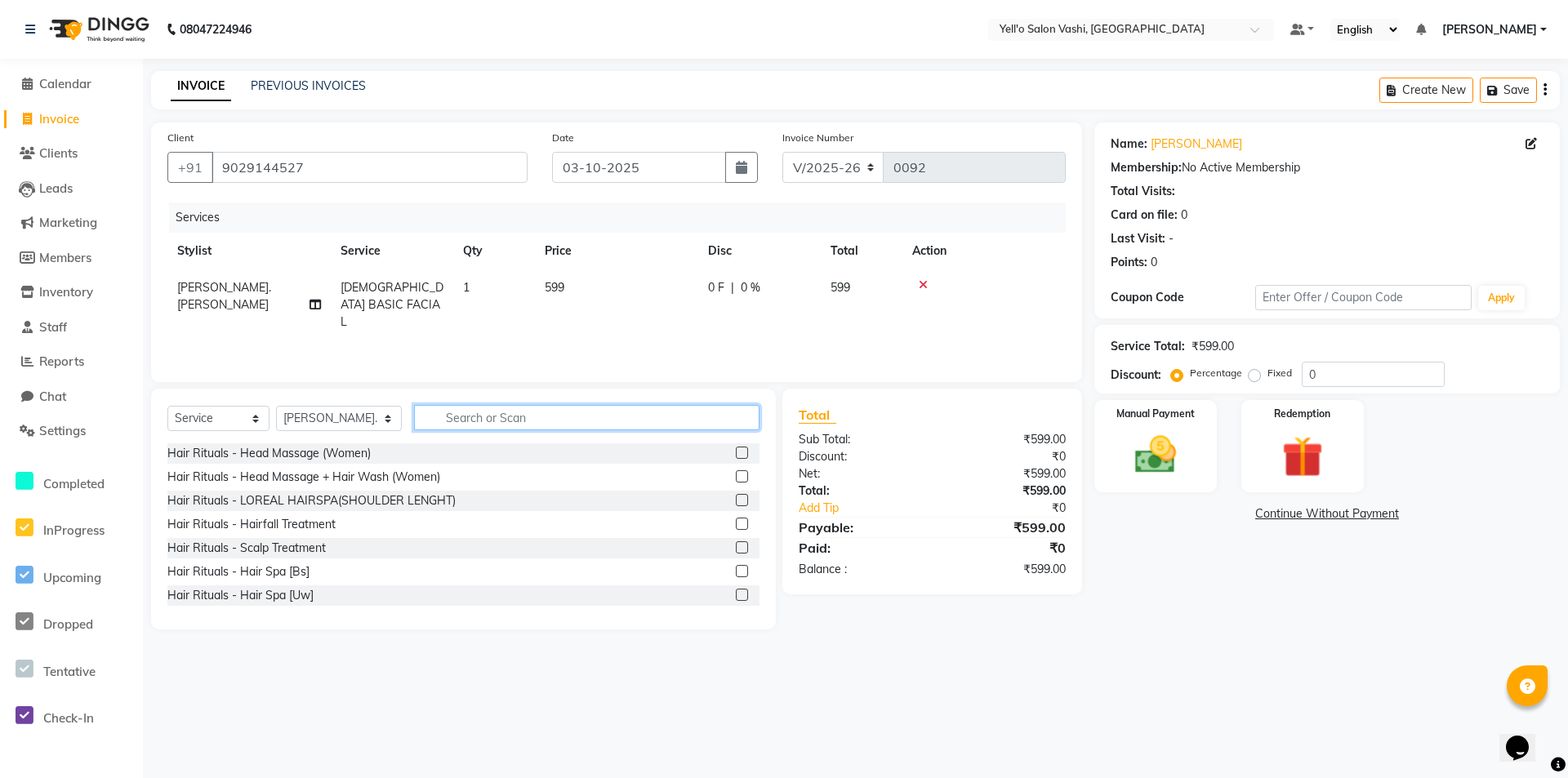
click at [580, 410] on input "text" at bounding box center [587, 417] width 345 height 25
type input "H"
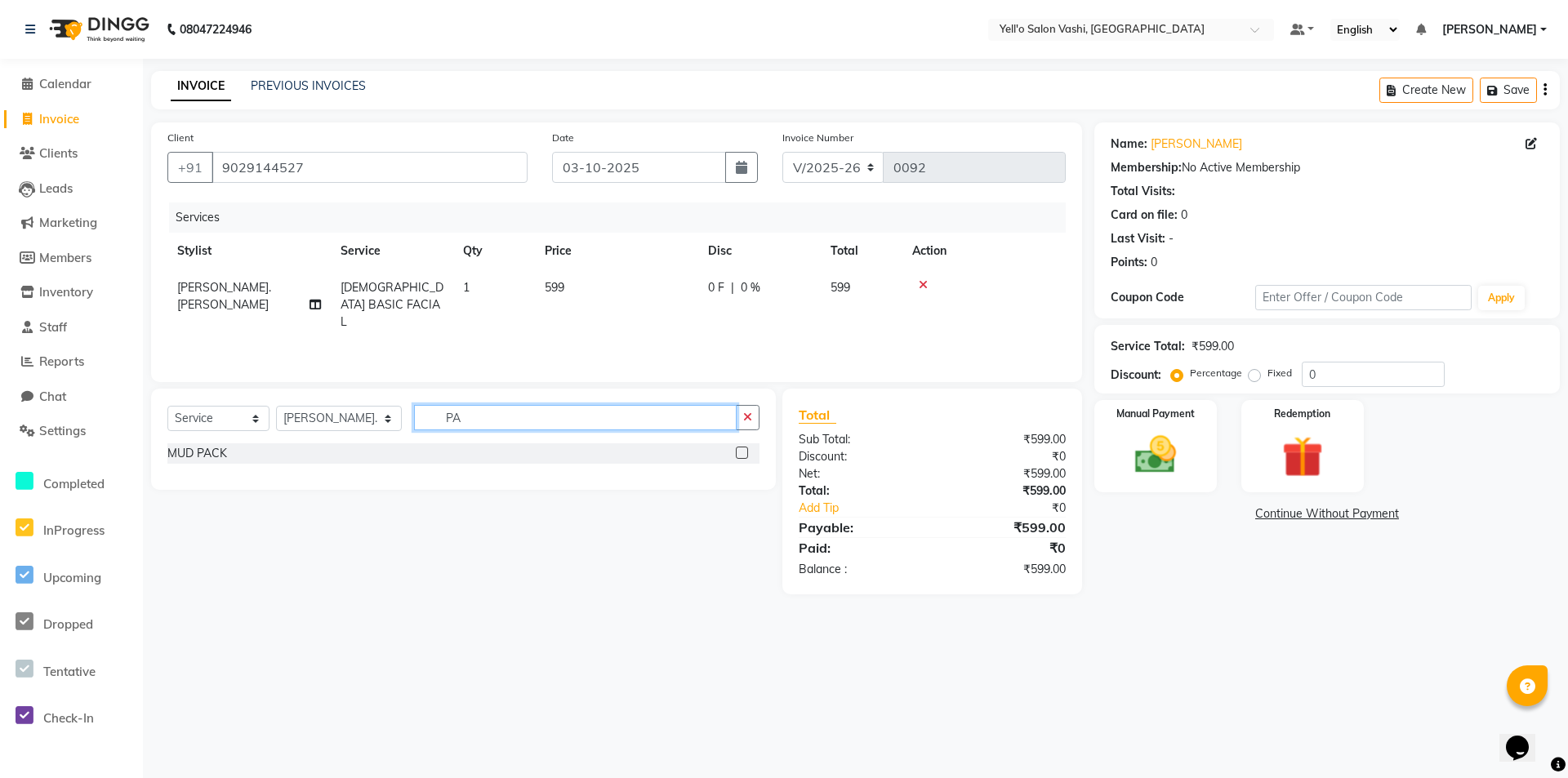
type input "P"
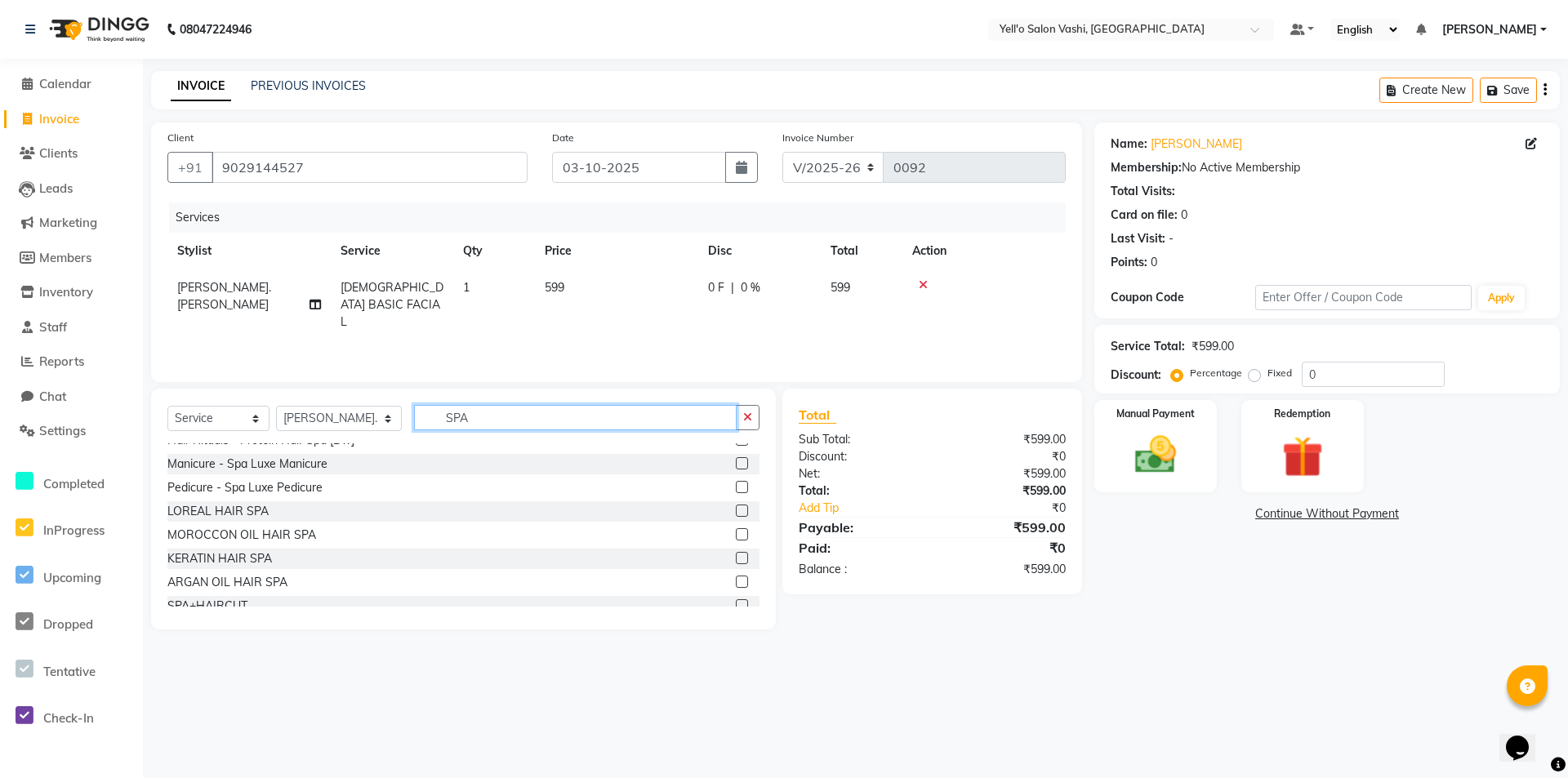
scroll to position [192, 0]
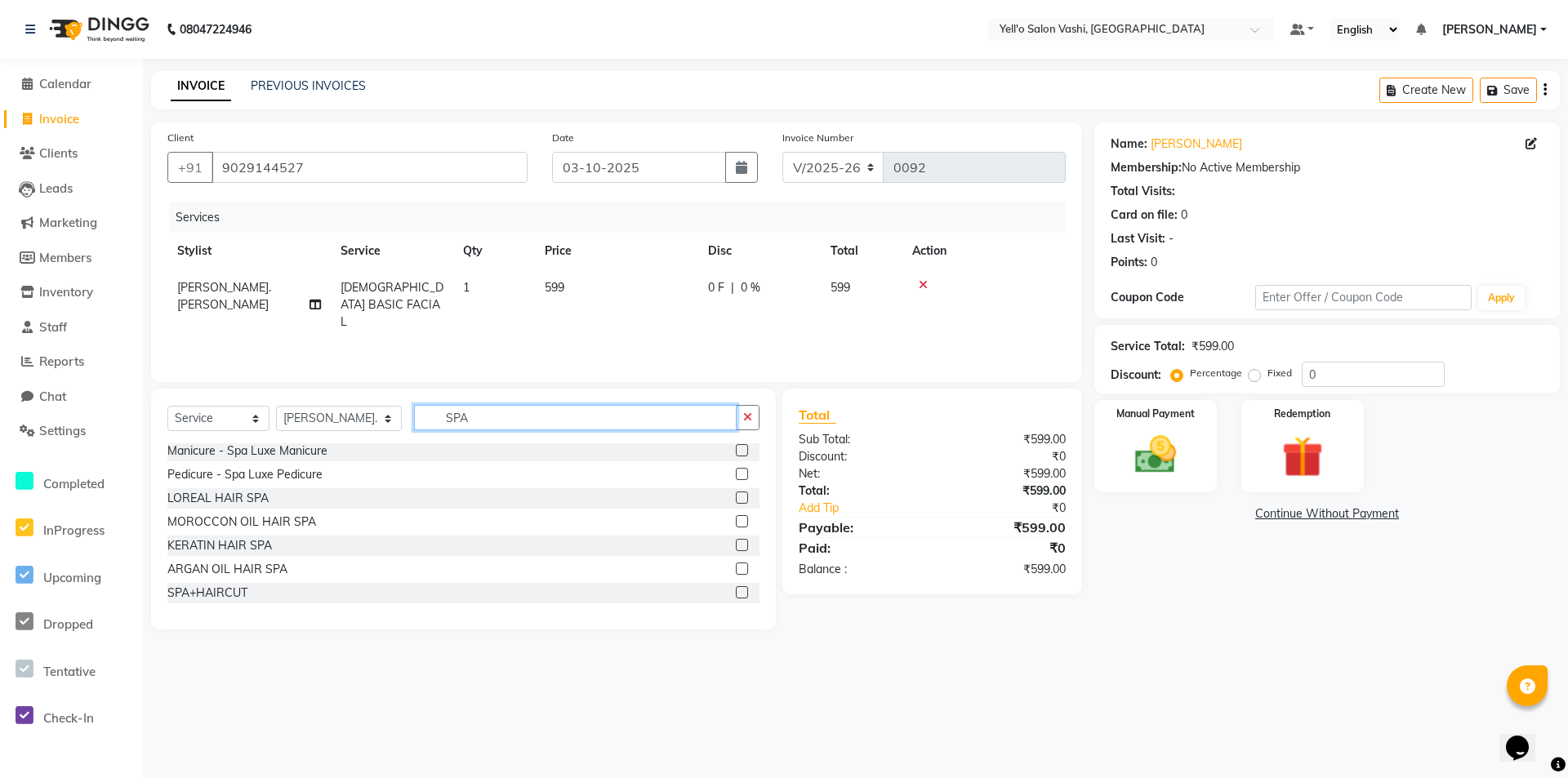
type input "SPA"
click at [736, 592] on label at bounding box center [742, 592] width 12 height 12
click at [736, 592] on input "checkbox" at bounding box center [741, 593] width 10 height 10
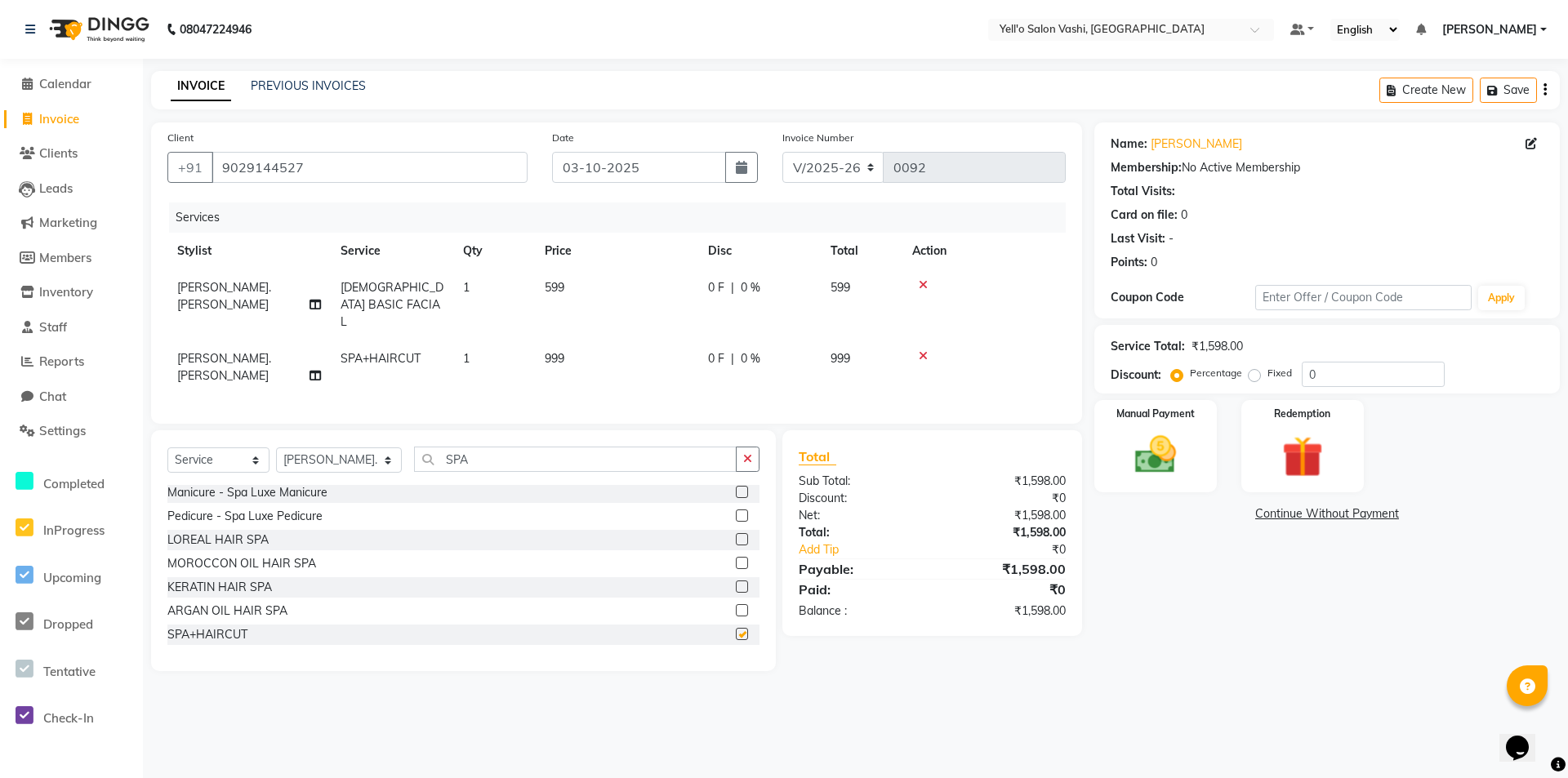
checkbox input "false"
click at [1169, 442] on img at bounding box center [1156, 455] width 71 height 50
click at [1356, 511] on span "ONLINE" at bounding box center [1341, 515] width 43 height 19
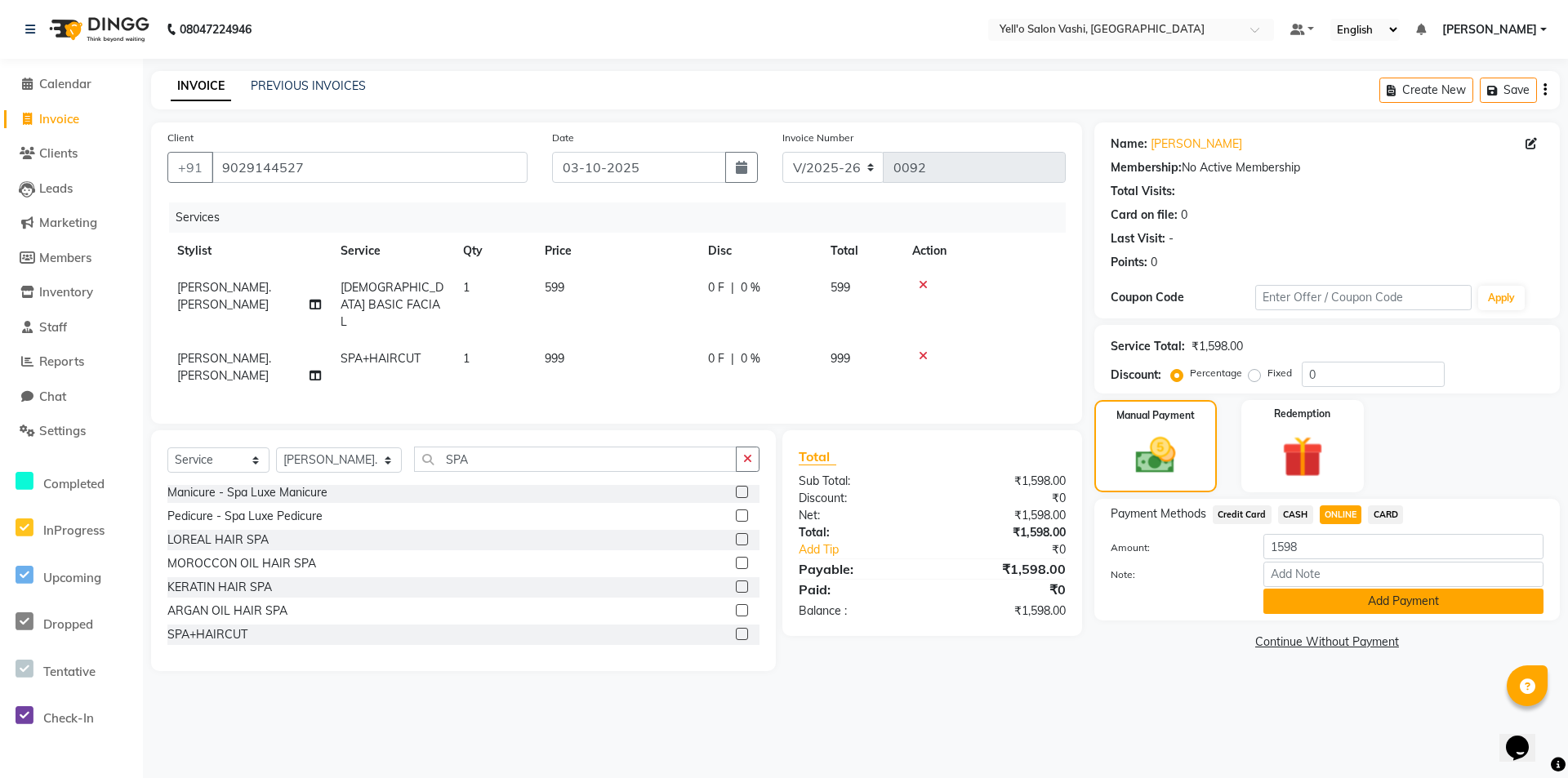
click at [1381, 604] on button "Add Payment" at bounding box center [1403, 601] width 280 height 25
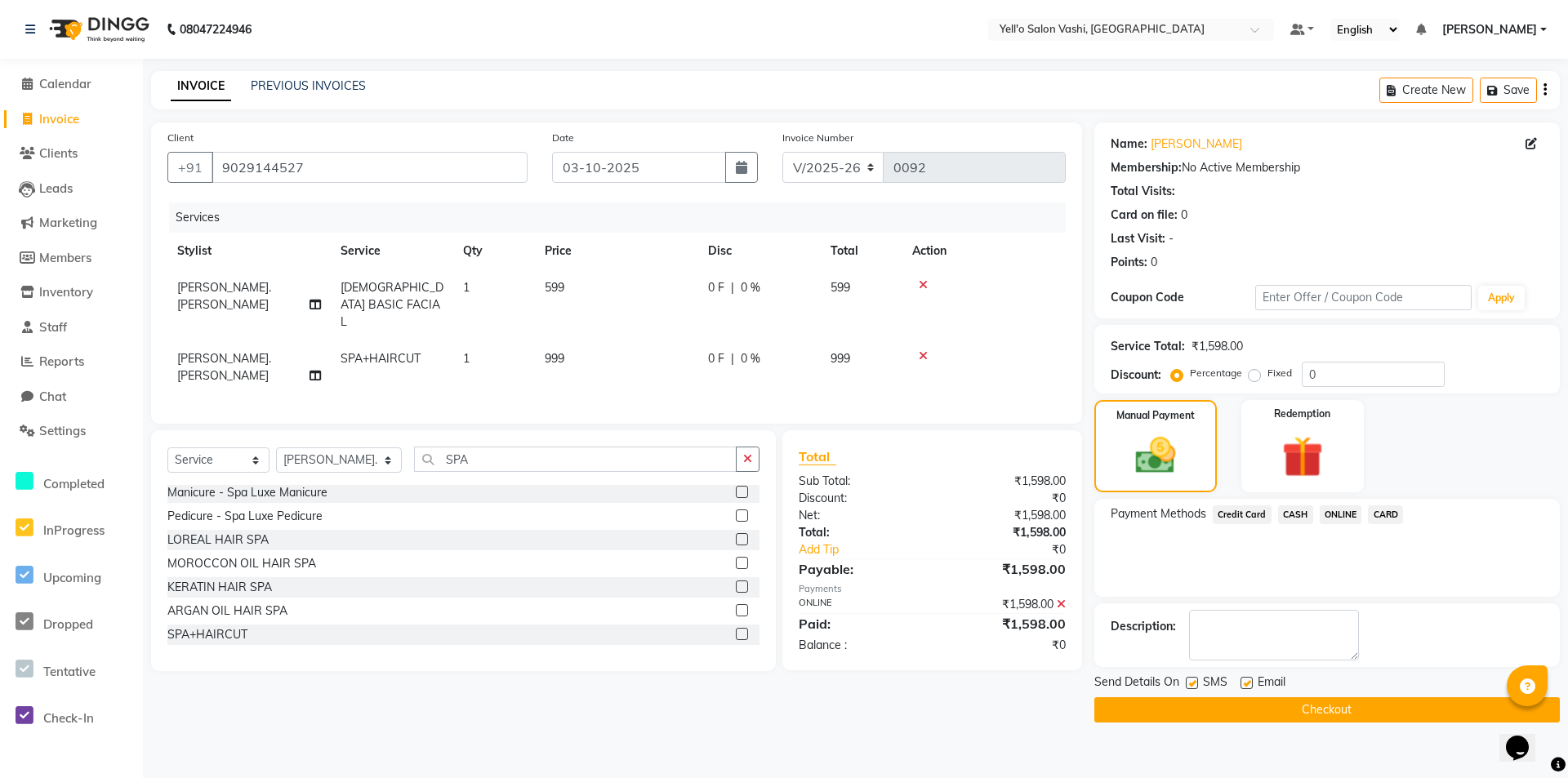
click at [1193, 684] on label at bounding box center [1192, 683] width 12 height 12
click at [1193, 684] on input "checkbox" at bounding box center [1191, 684] width 10 height 10
checkbox input "false"
click at [1252, 685] on div "Email" at bounding box center [1269, 683] width 58 height 20
click at [1243, 684] on label at bounding box center [1246, 683] width 12 height 12
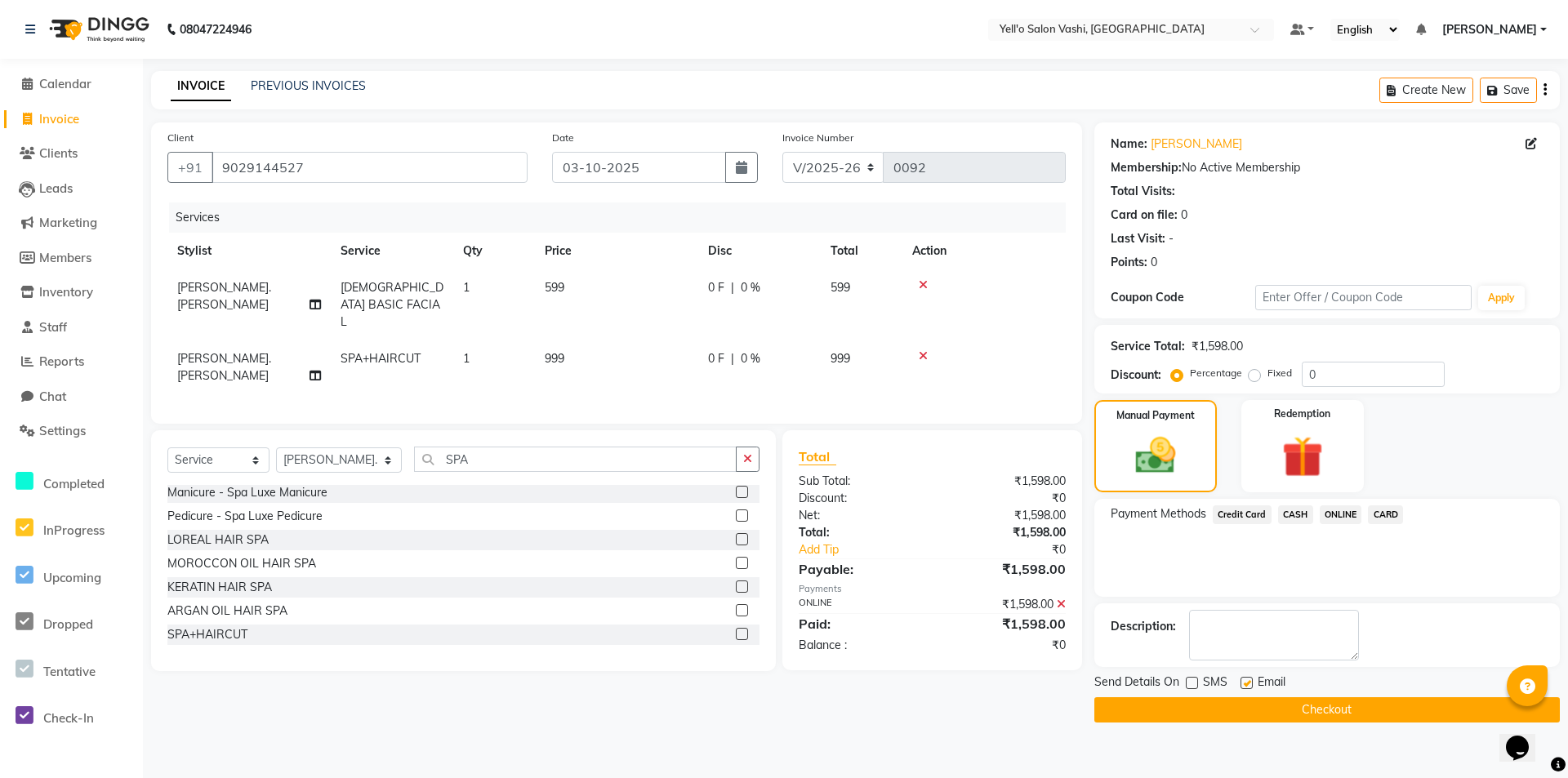
click at [1243, 684] on input "checkbox" at bounding box center [1246, 684] width 10 height 10
checkbox input "false"
click at [1265, 712] on button "Checkout" at bounding box center [1327, 709] width 465 height 25
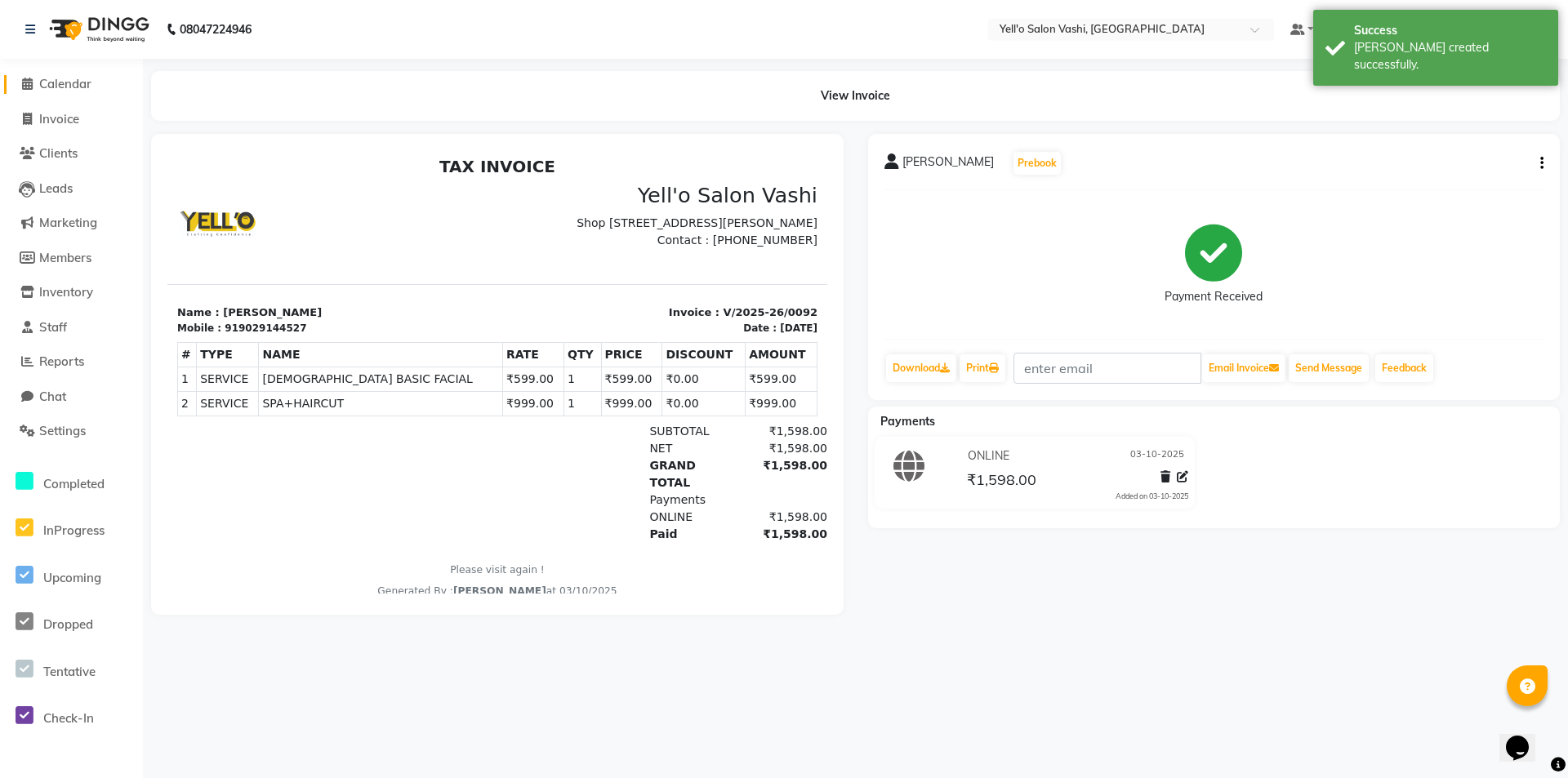
click at [67, 80] on span "Calendar" at bounding box center [65, 84] width 52 height 16
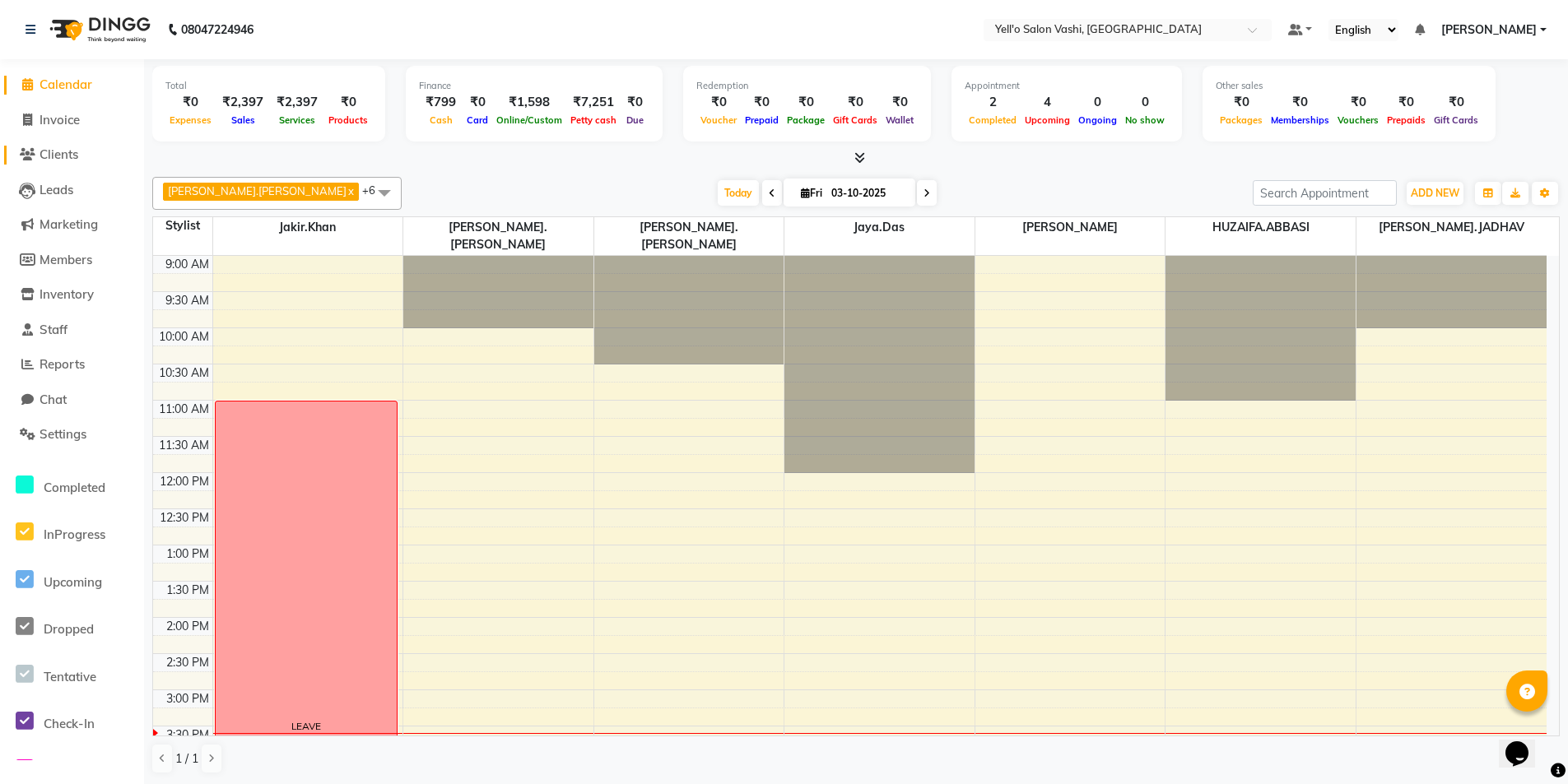
click at [70, 159] on span "Clients" at bounding box center [59, 155] width 39 height 16
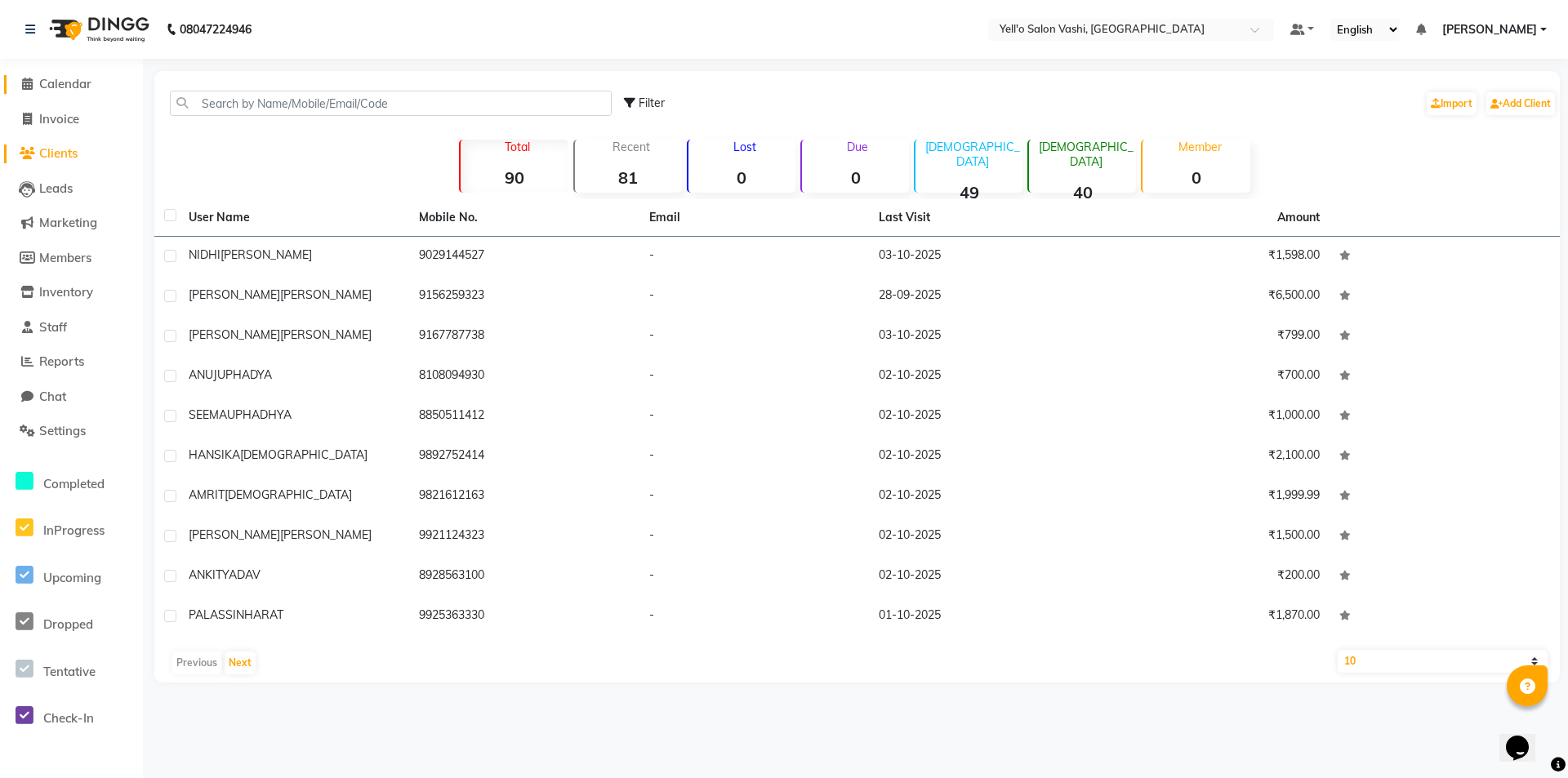
click at [59, 92] on link "Calendar" at bounding box center [71, 85] width 135 height 19
